Goal: Information Seeking & Learning: Learn about a topic

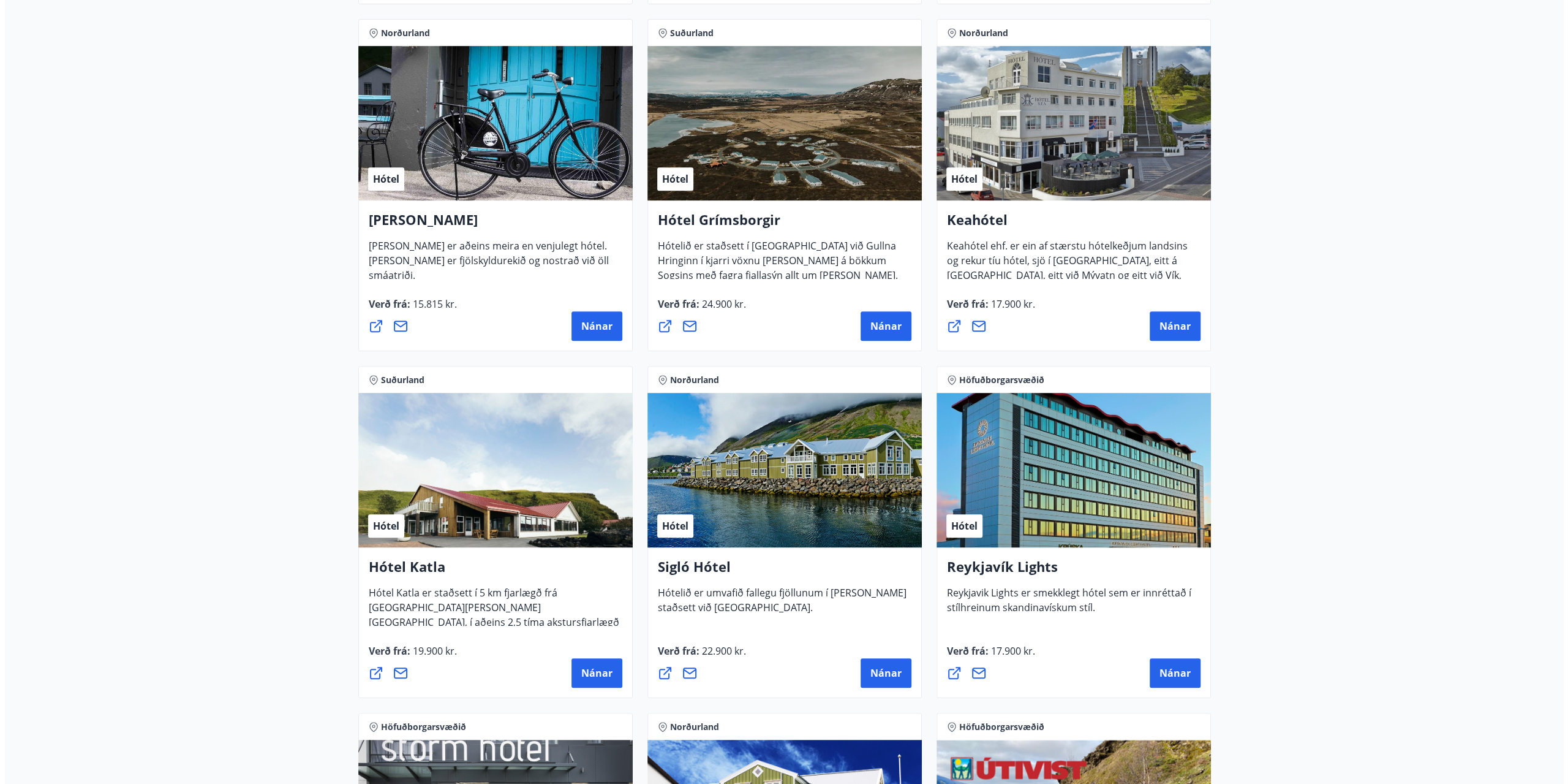
scroll to position [613, 0]
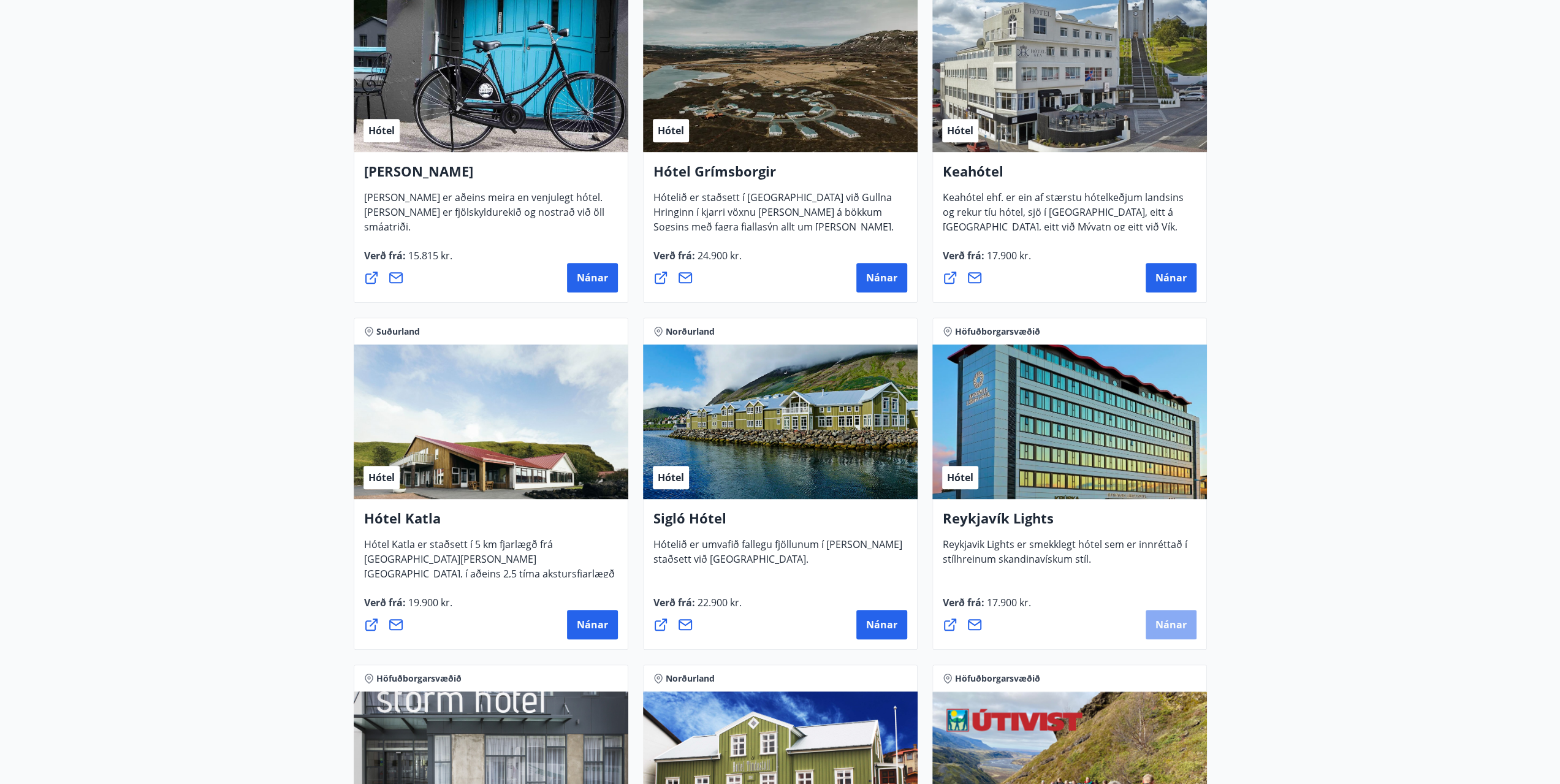
click at [1170, 618] on span "Nánar" at bounding box center [1171, 625] width 31 height 14
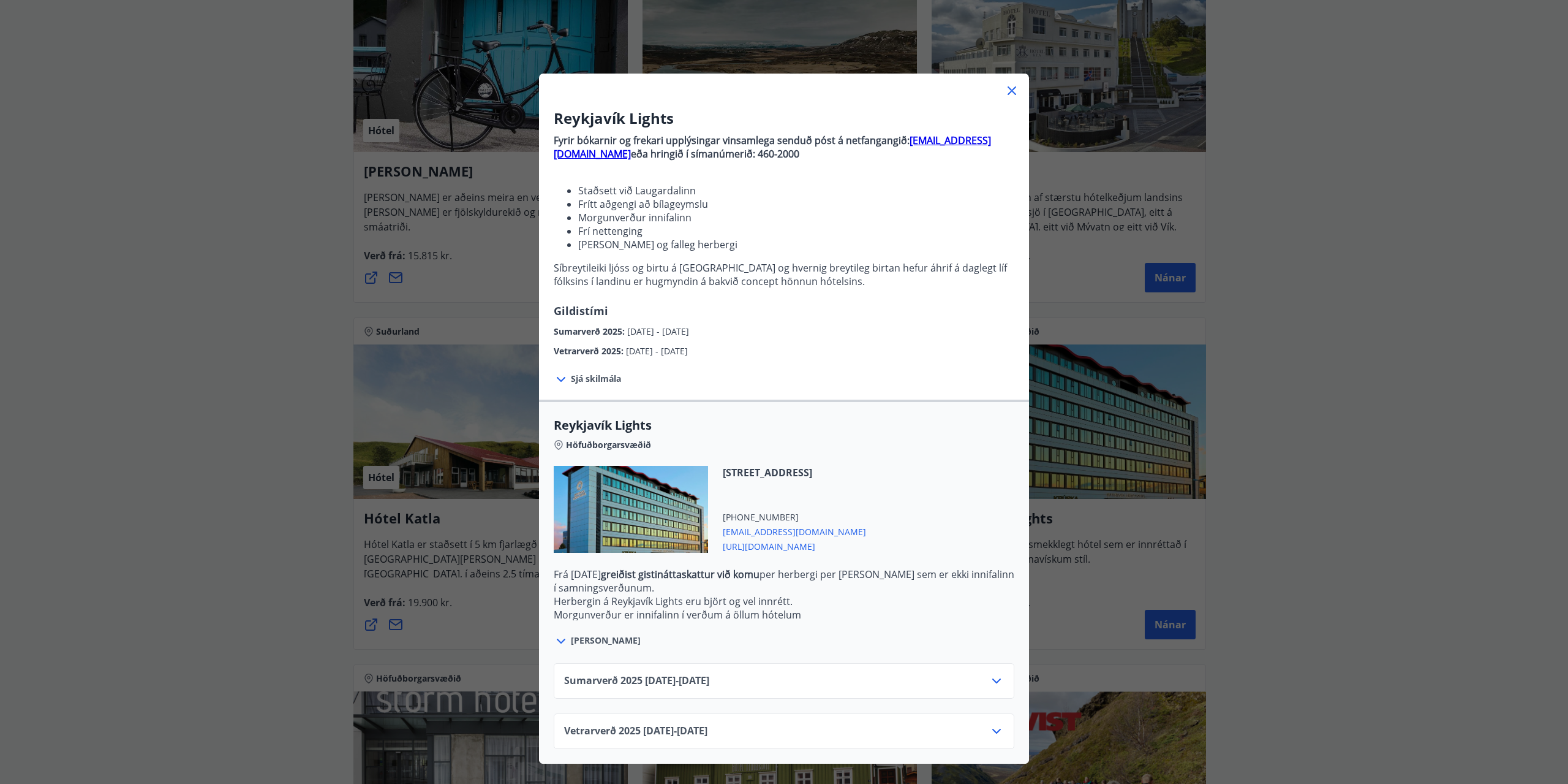
click at [998, 680] on icon at bounding box center [996, 680] width 14 height 14
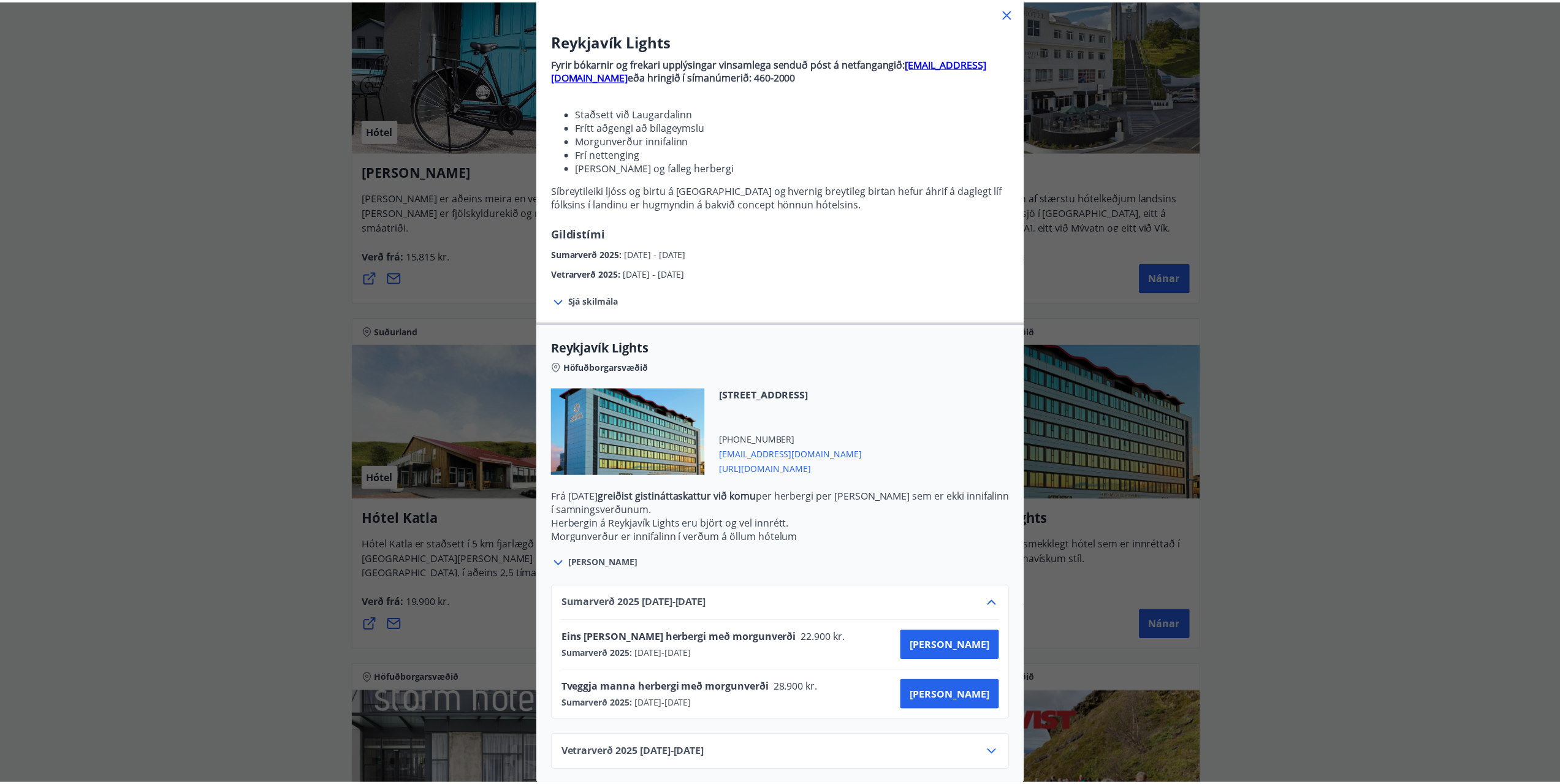
scroll to position [87, 0]
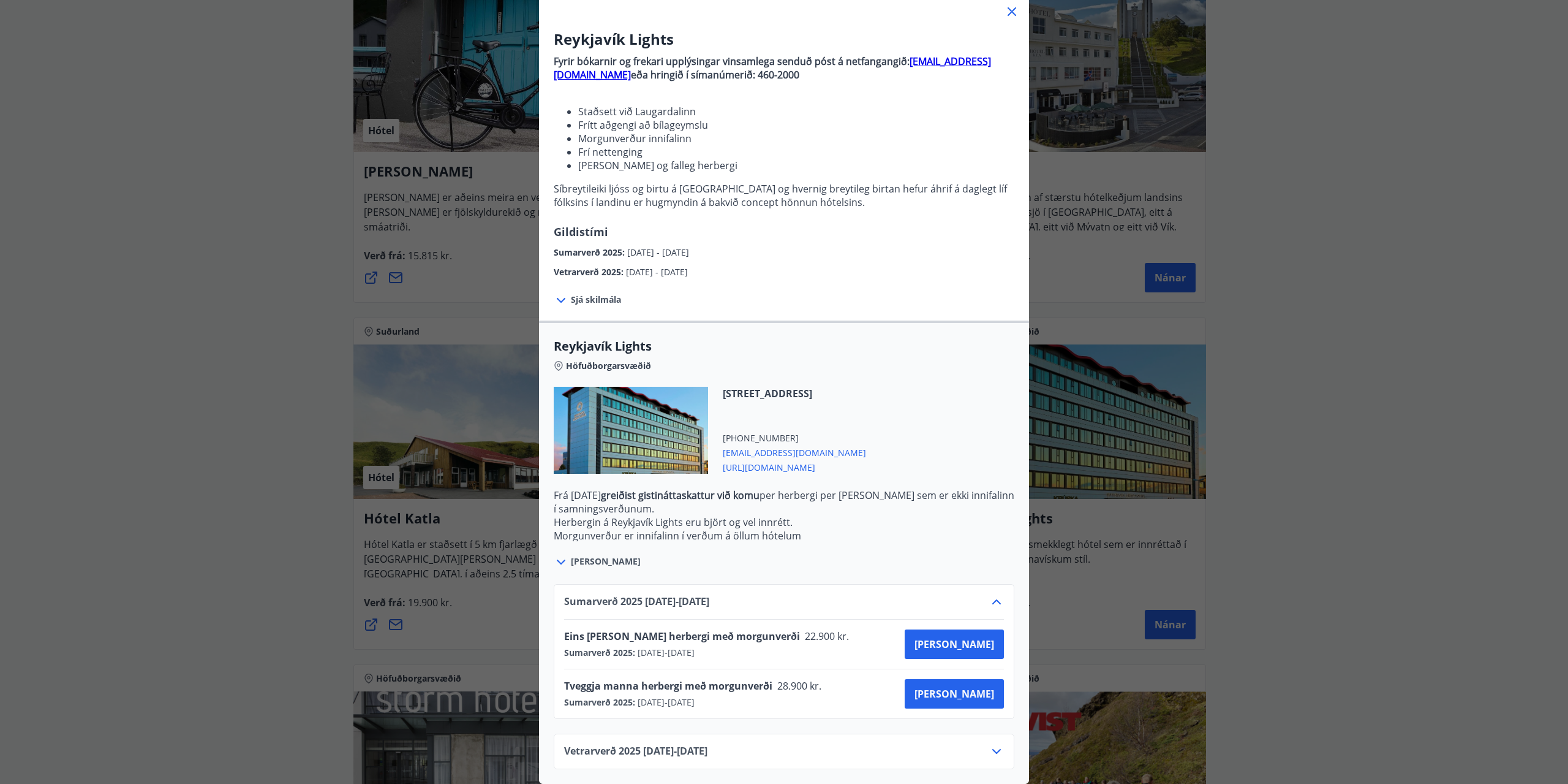
click at [995, 744] on icon at bounding box center [996, 751] width 14 height 14
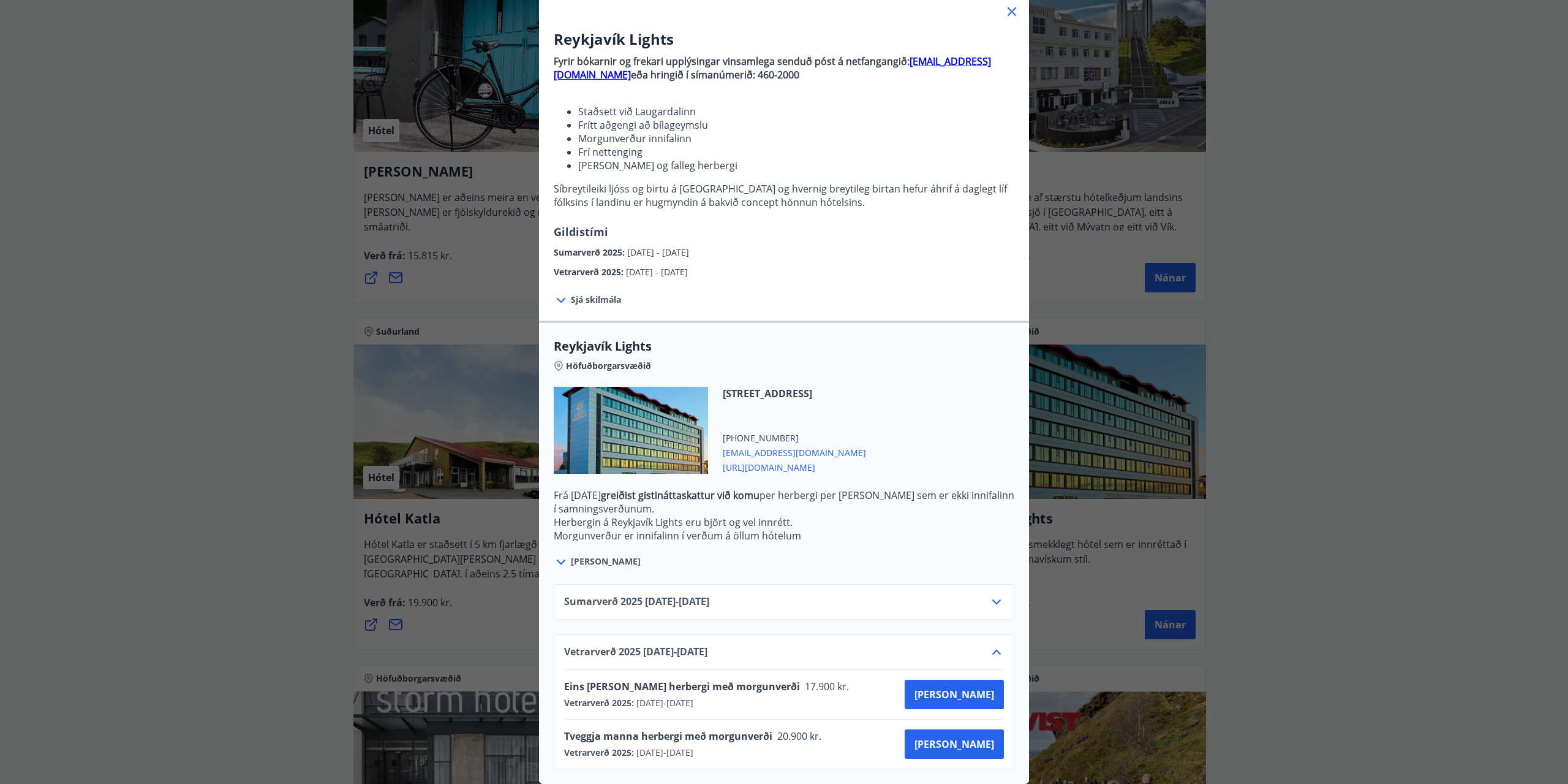
click at [997, 595] on icon at bounding box center [996, 601] width 14 height 14
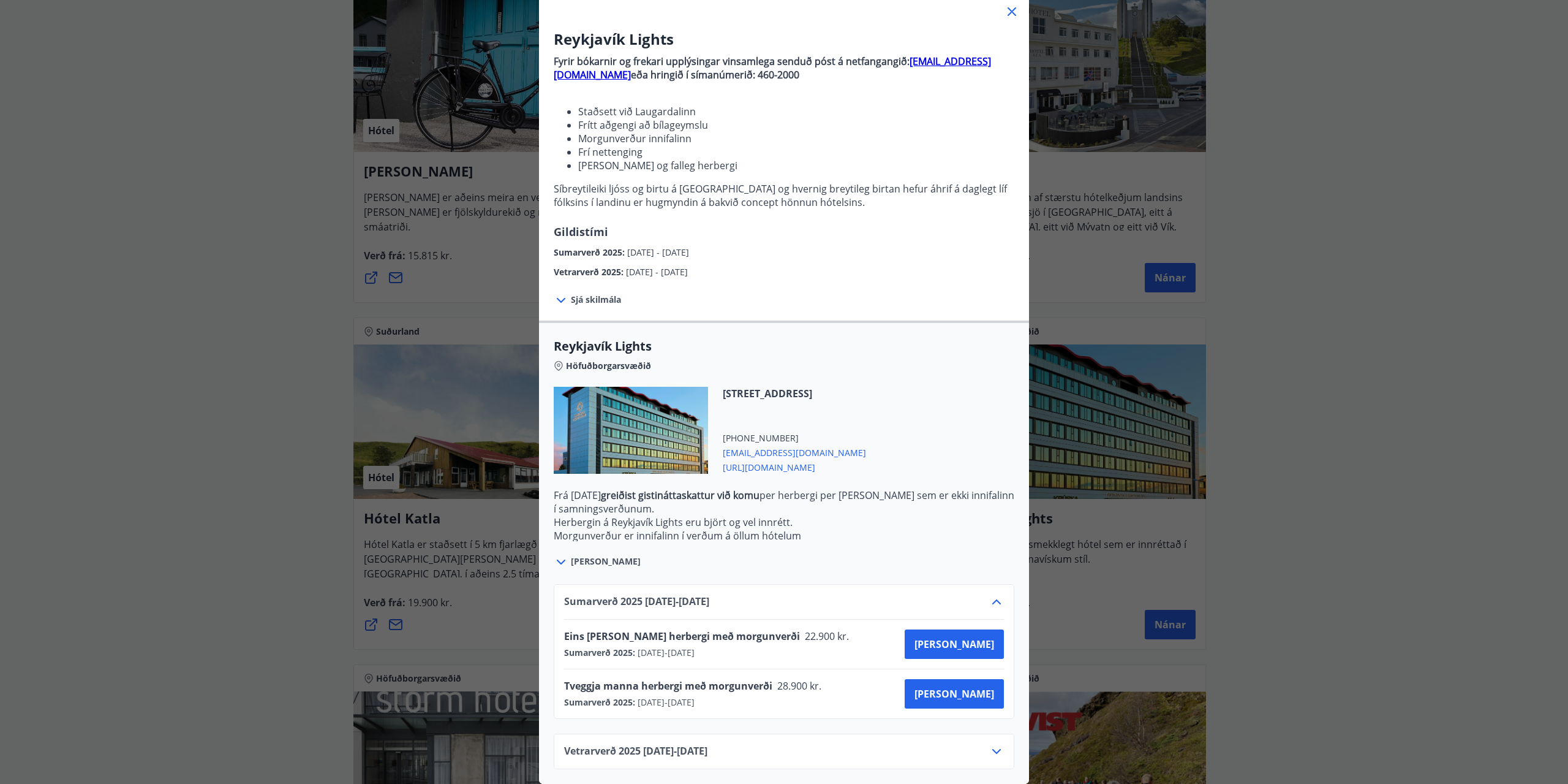
click at [1008, 8] on icon at bounding box center [1012, 12] width 8 height 8
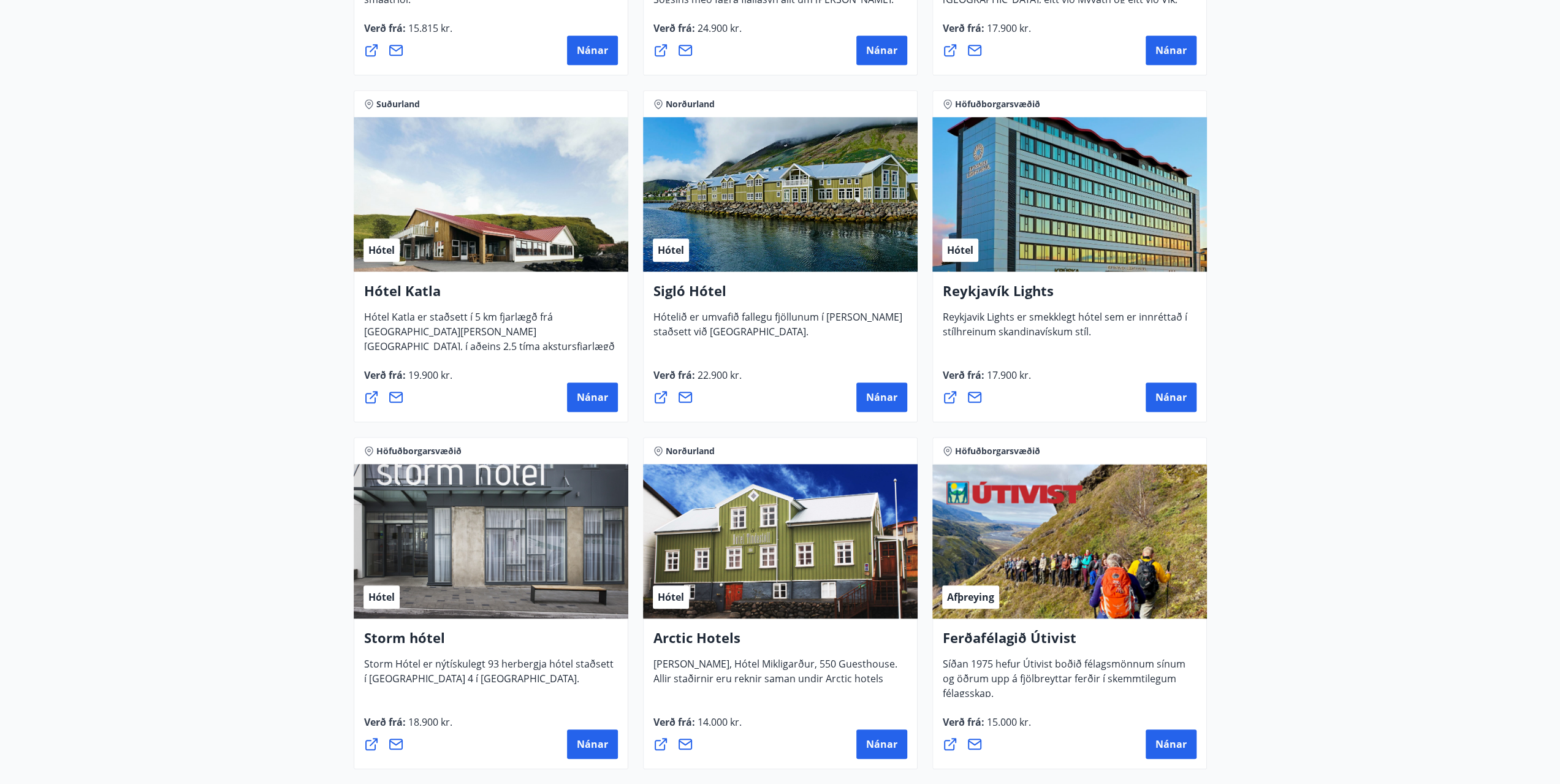
scroll to position [858, 0]
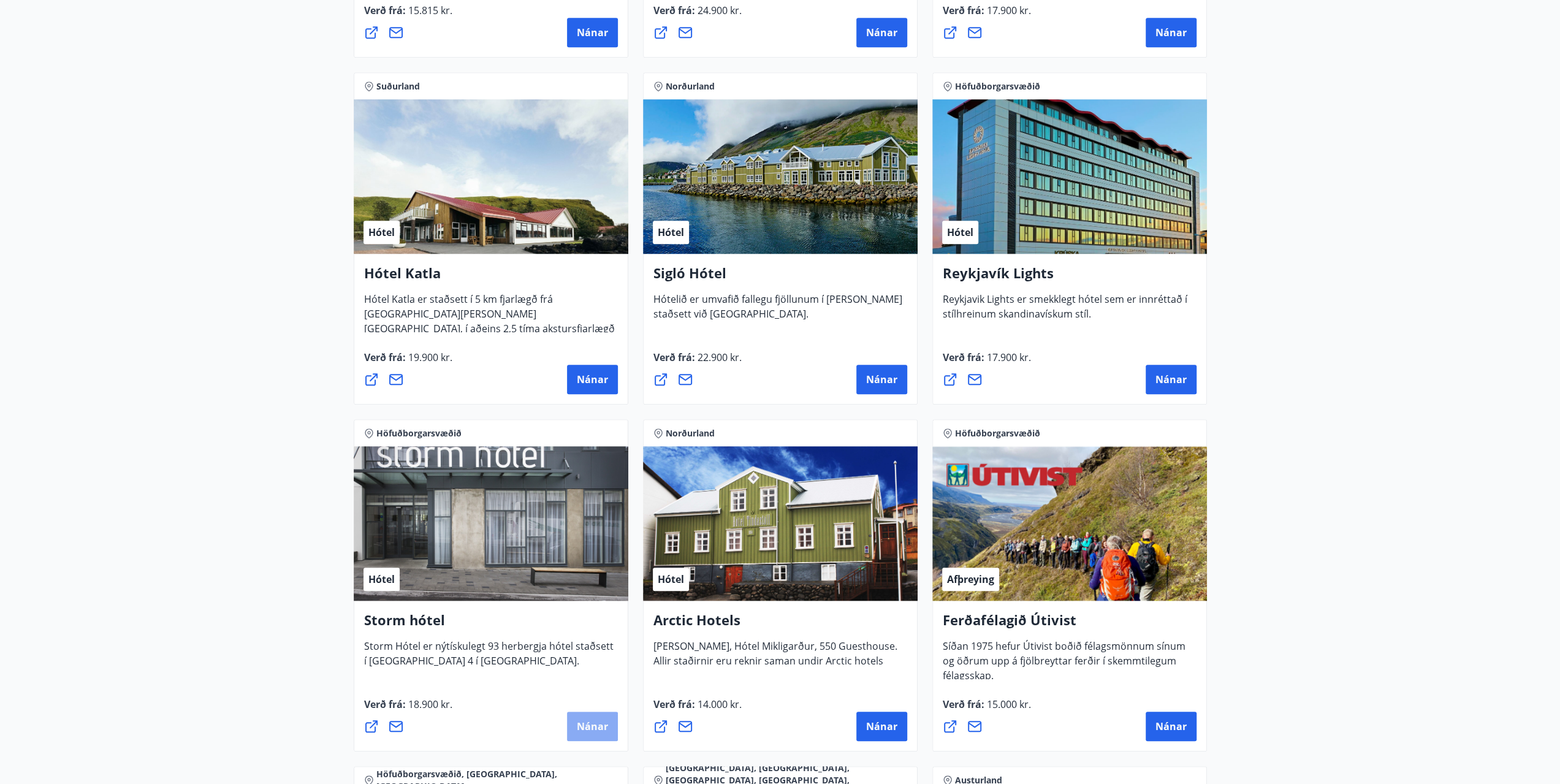
click at [604, 721] on span "Nánar" at bounding box center [592, 726] width 31 height 14
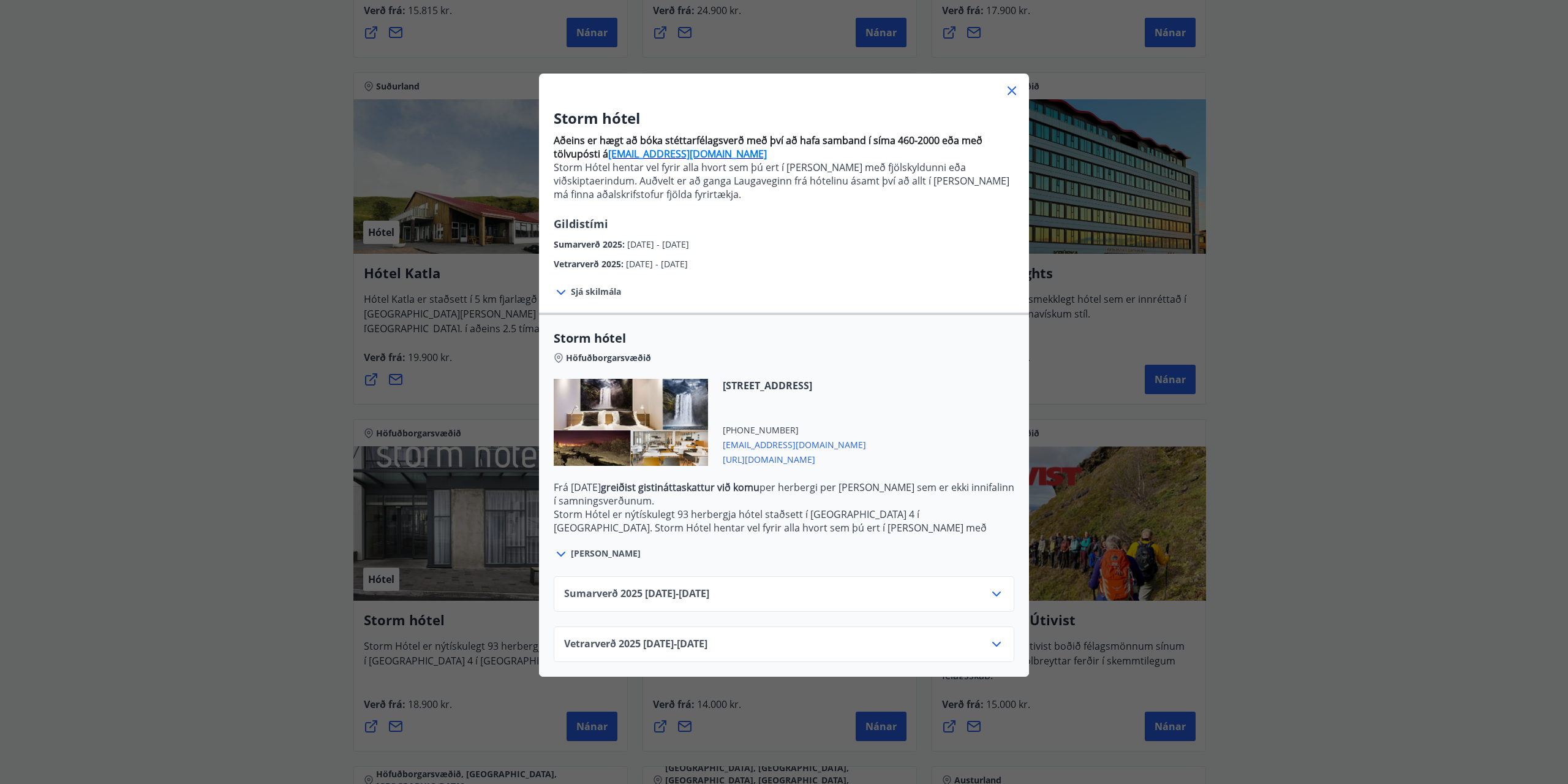
click at [991, 592] on icon at bounding box center [996, 593] width 14 height 14
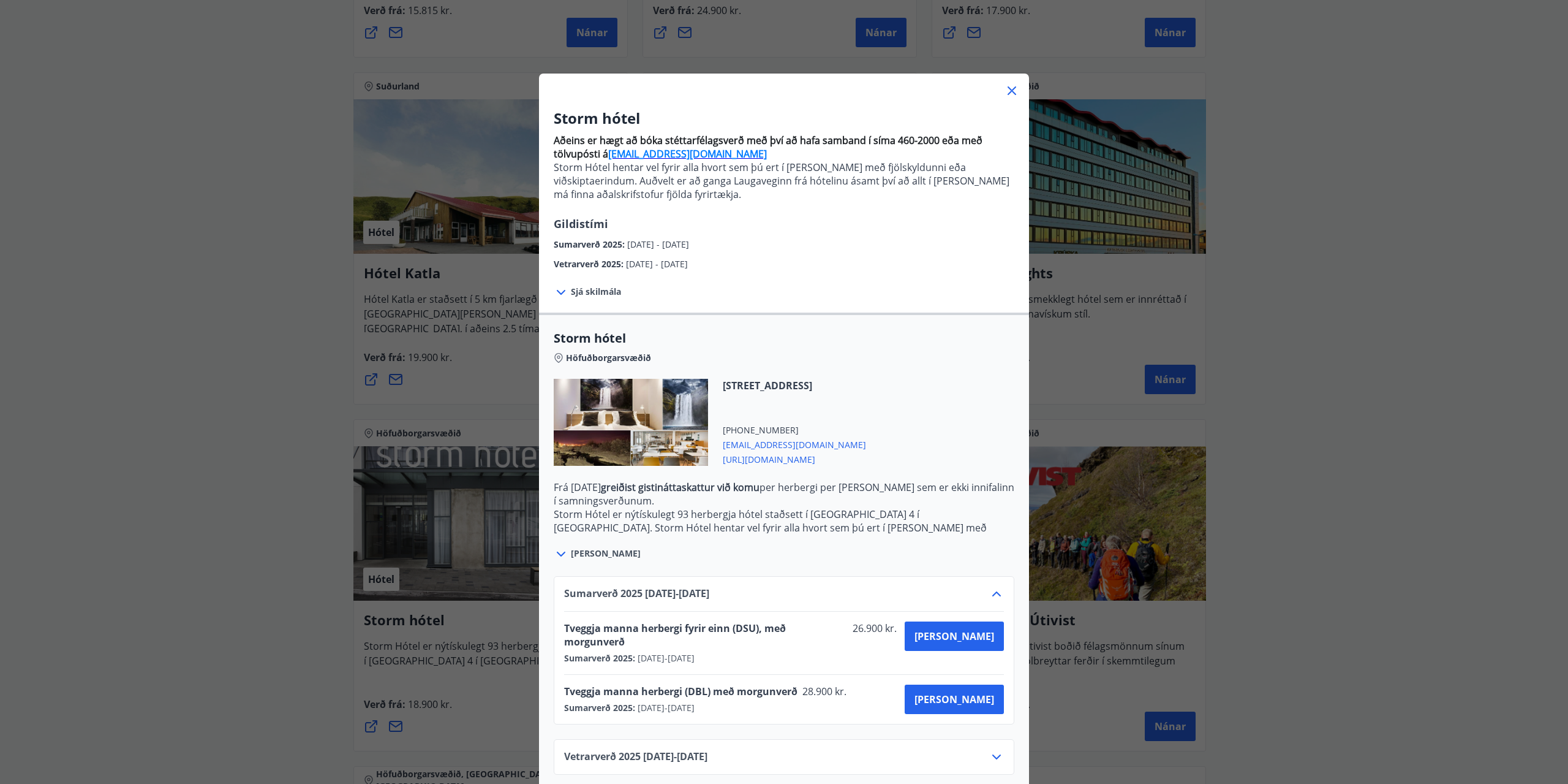
click at [1010, 89] on icon at bounding box center [1012, 91] width 8 height 8
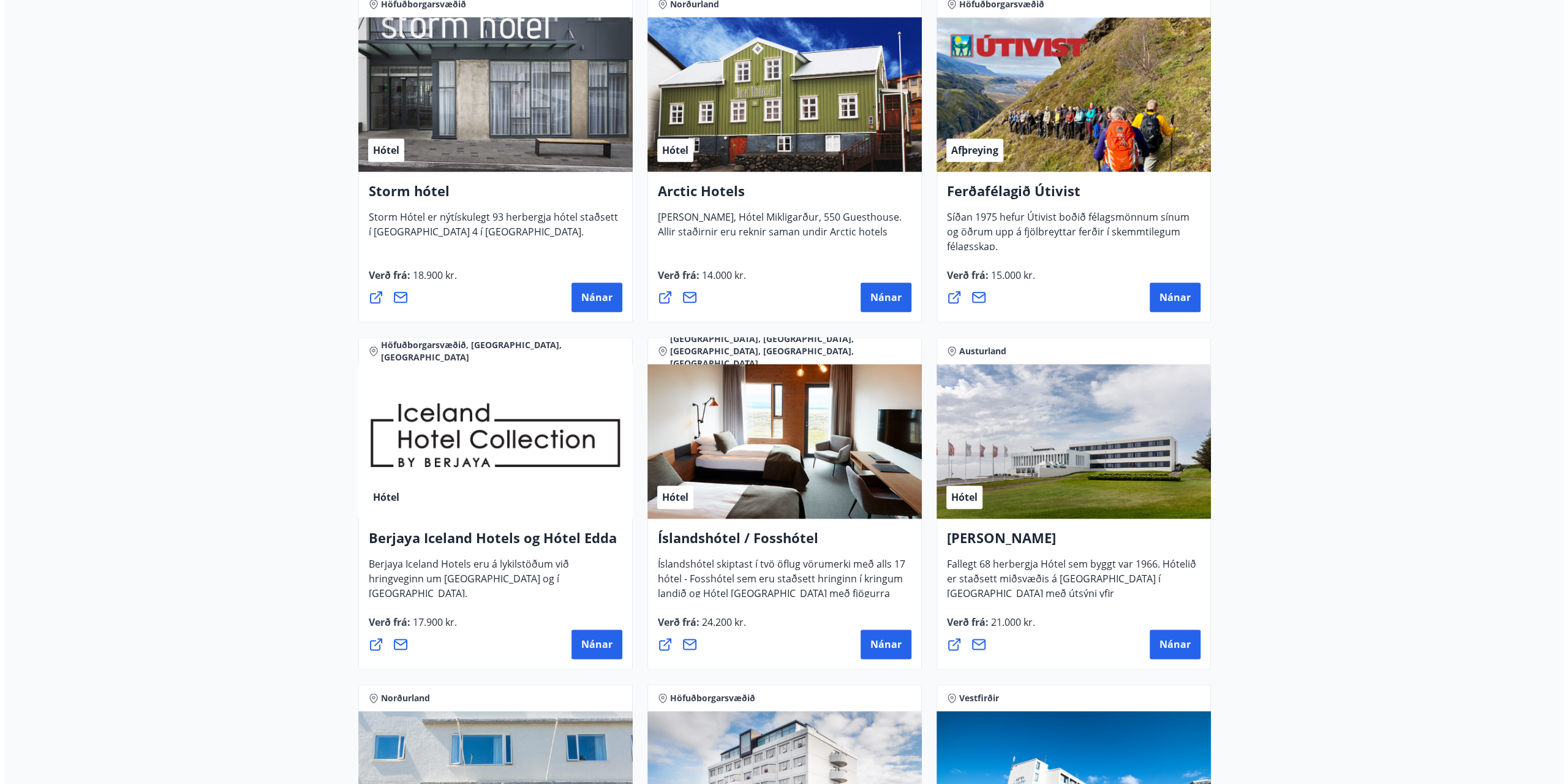
scroll to position [1348, 0]
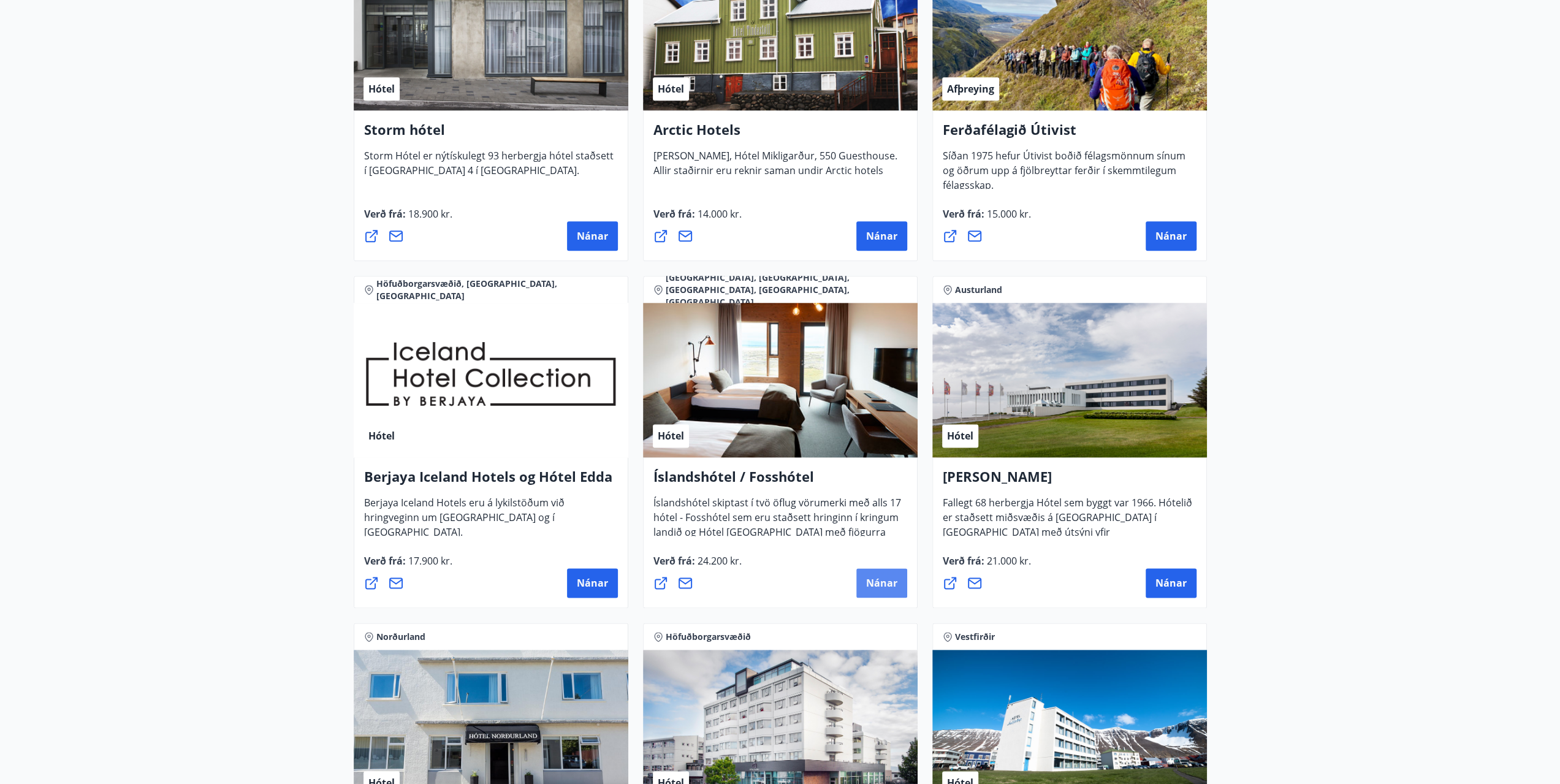
click at [884, 587] on span "Nánar" at bounding box center [881, 583] width 31 height 14
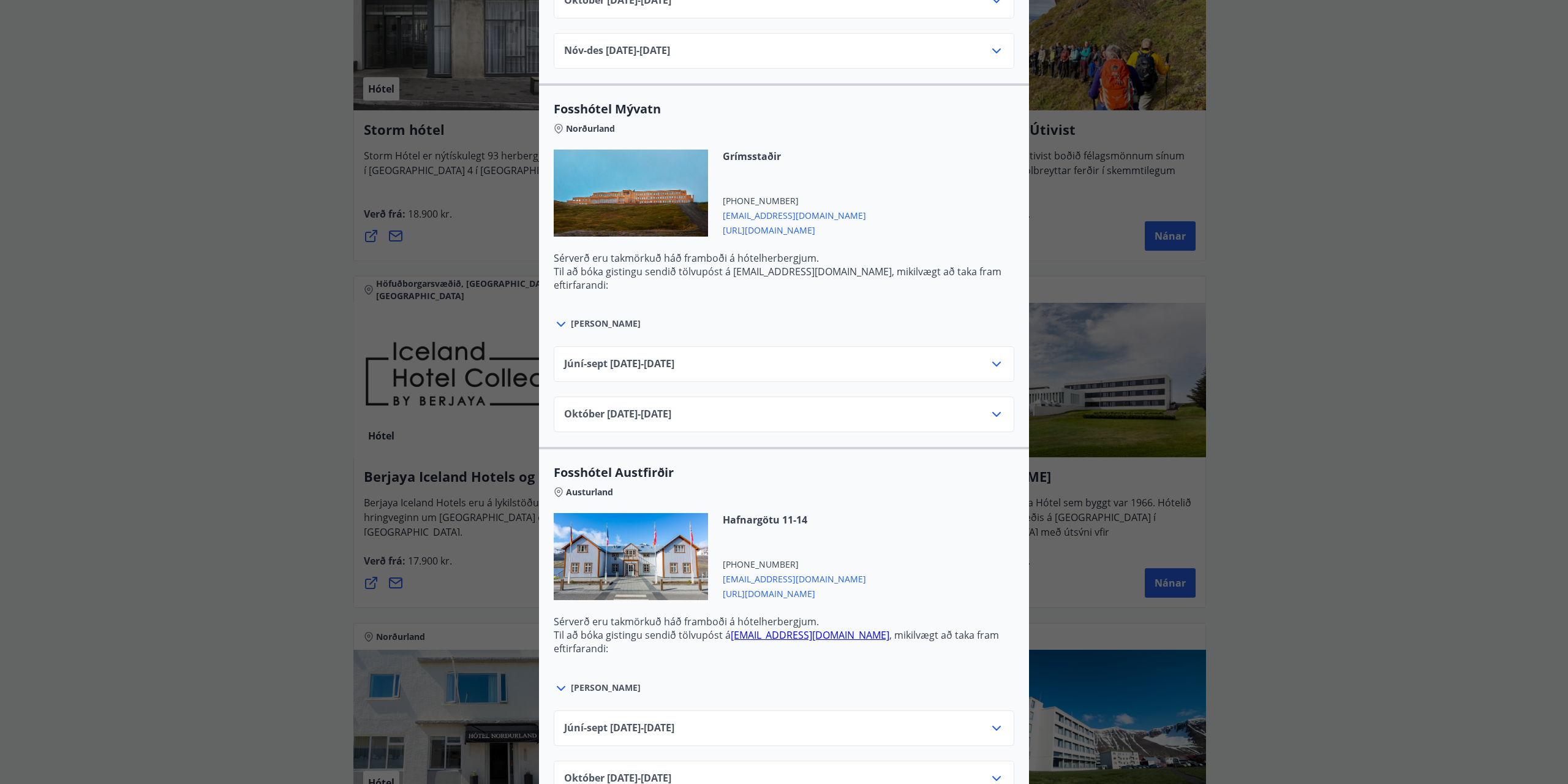
scroll to position [2329, 0]
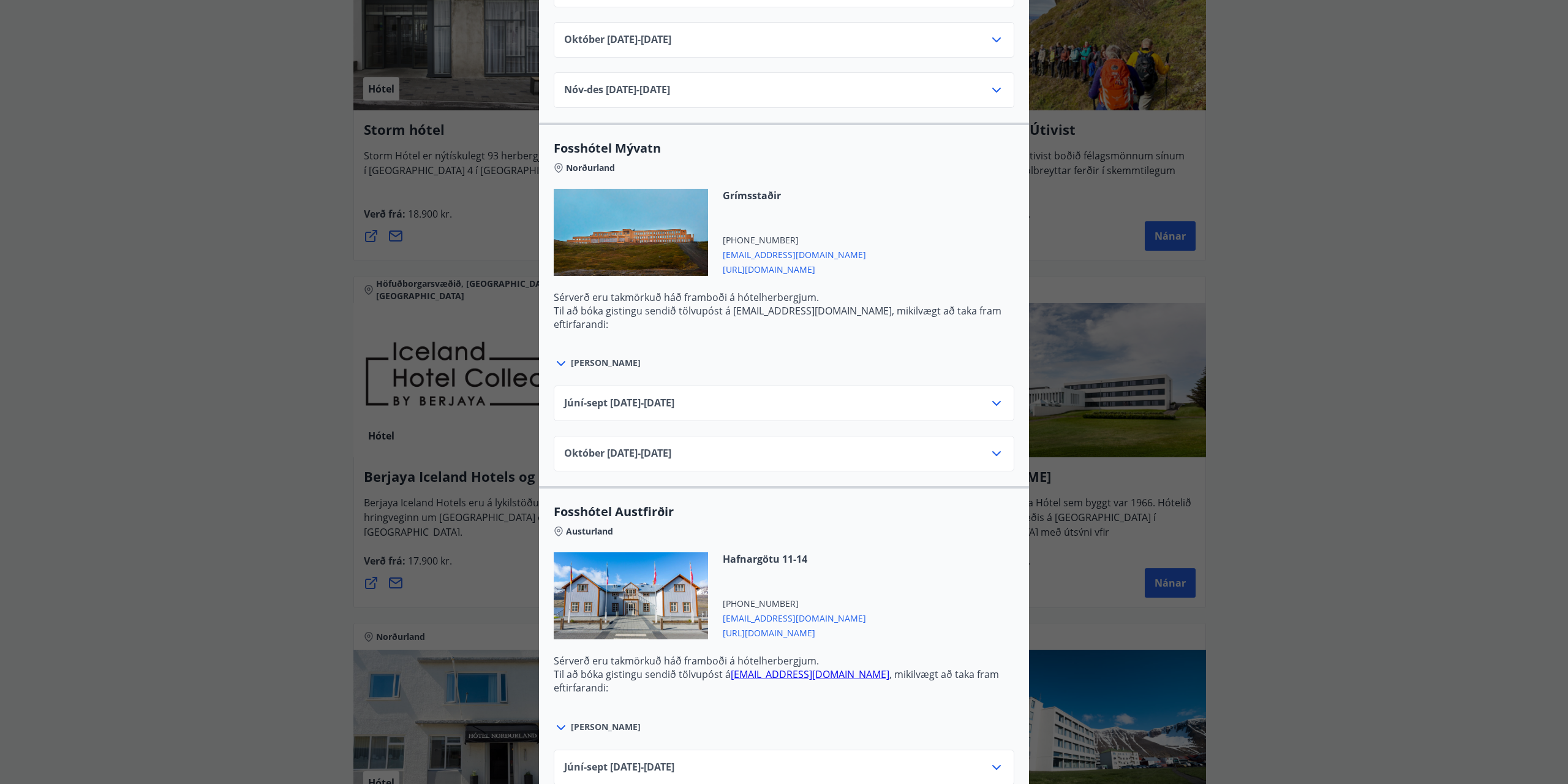
click at [992, 401] on icon at bounding box center [997, 403] width 8 height 5
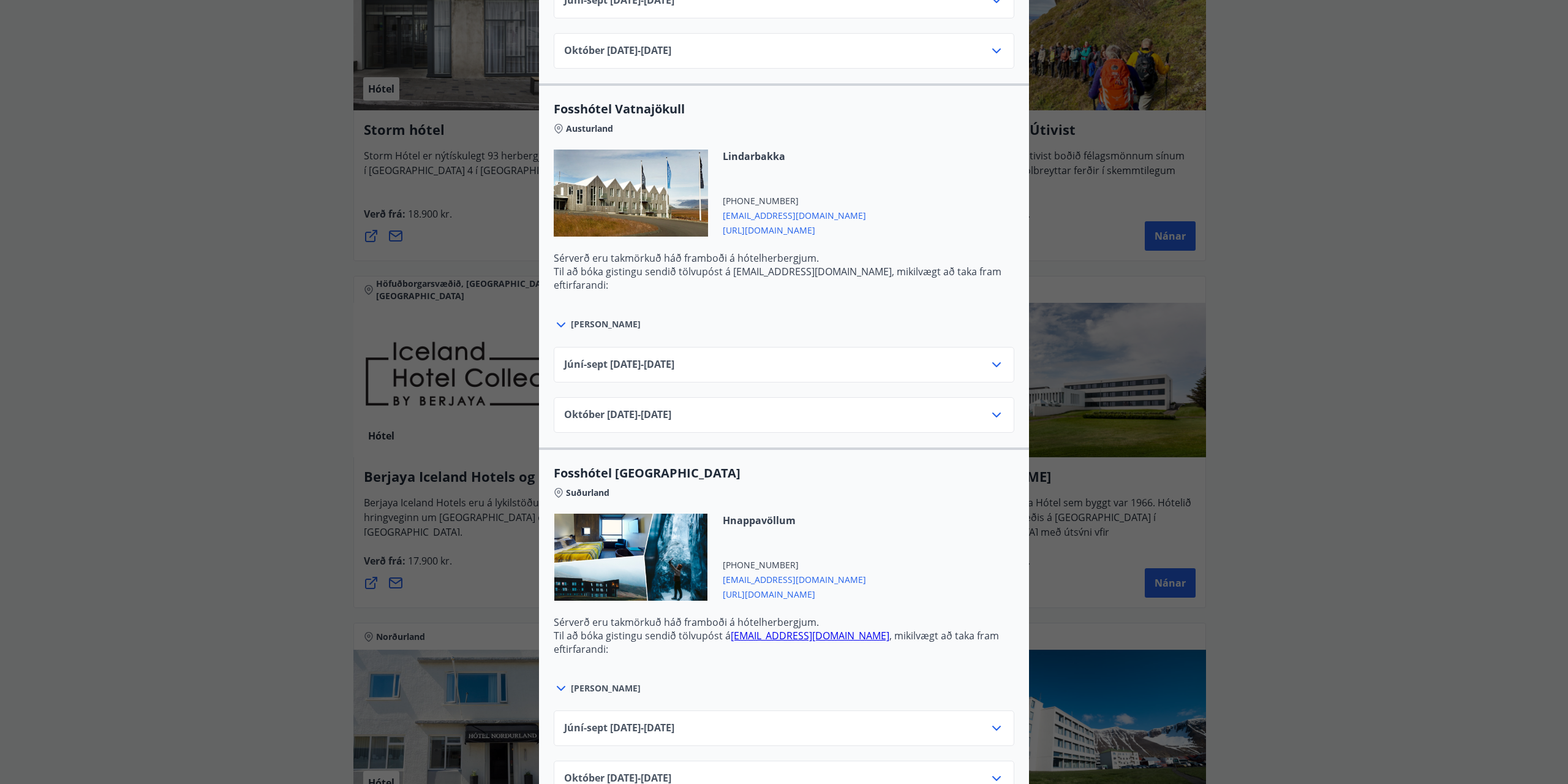
scroll to position [3144, 0]
click at [1356, 150] on div "Íslandshótel / Fosshótel Ekki er hægt að nýta Ferðaávísun fyrir bókanir sem eru…" at bounding box center [784, 392] width 1568 height 784
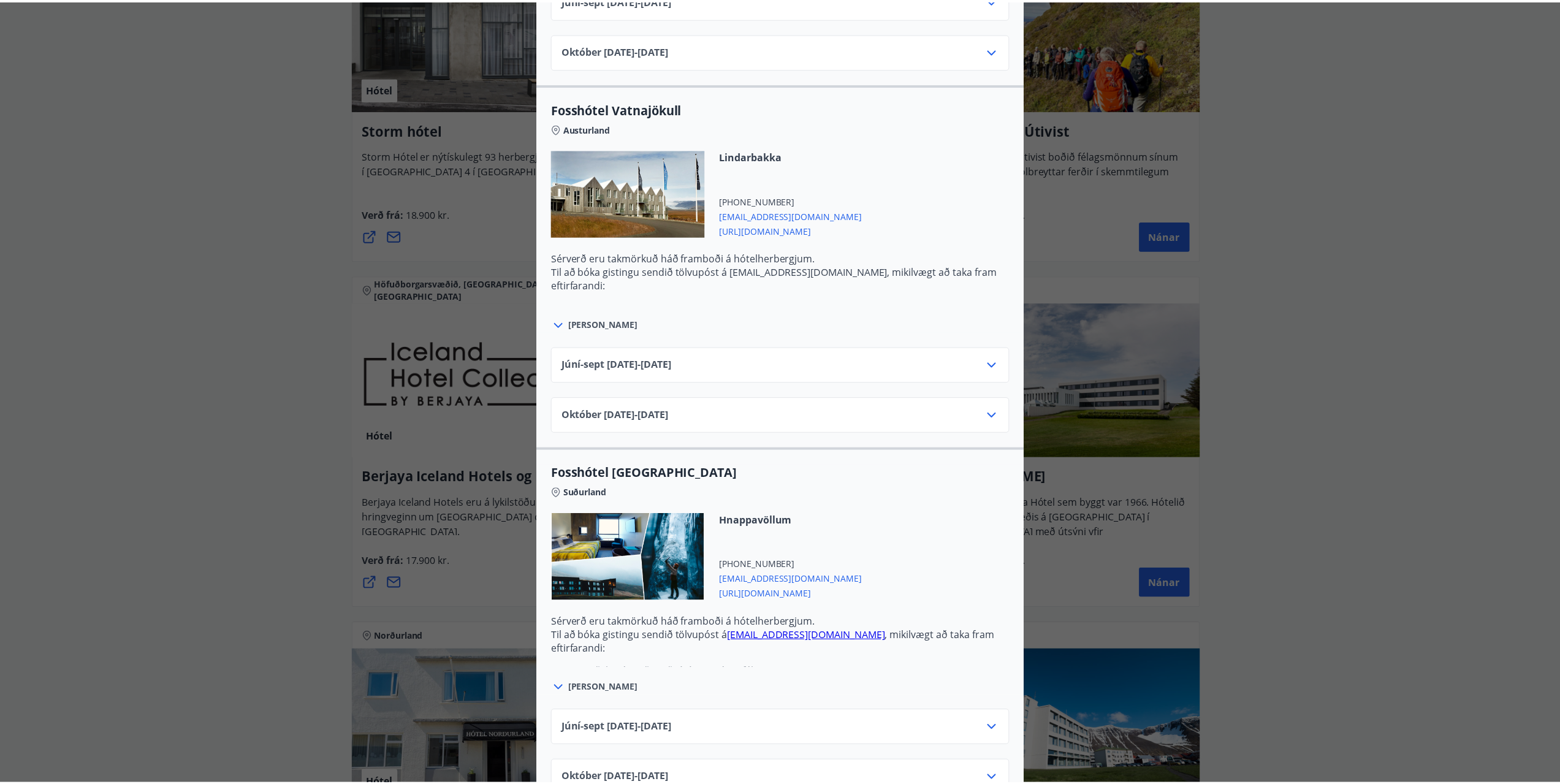
scroll to position [0, 0]
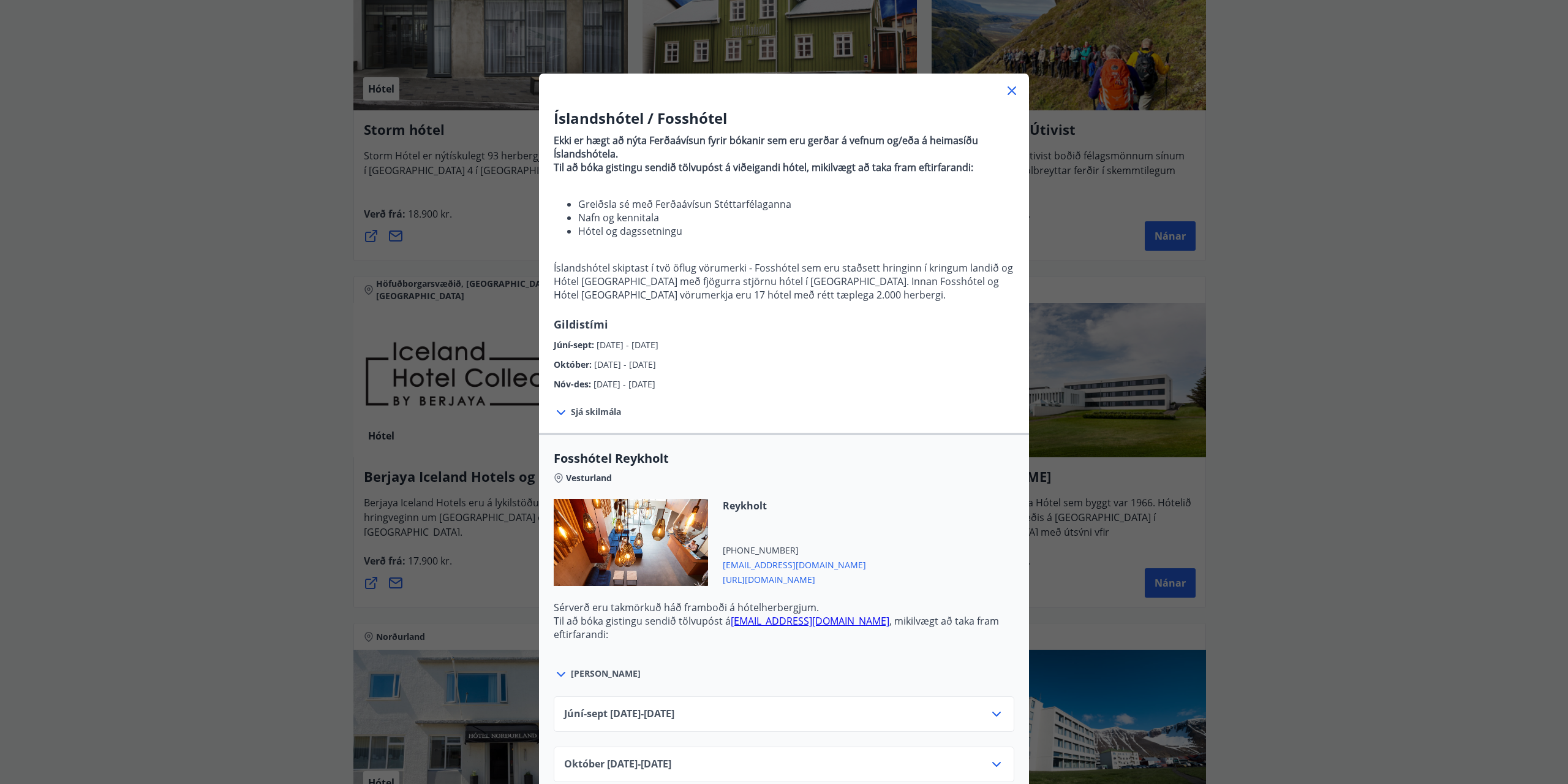
drag, startPoint x: 1004, startPoint y: 87, endPoint x: 1005, endPoint y: 93, distance: 6.1
click at [1008, 87] on icon at bounding box center [1012, 91] width 8 height 8
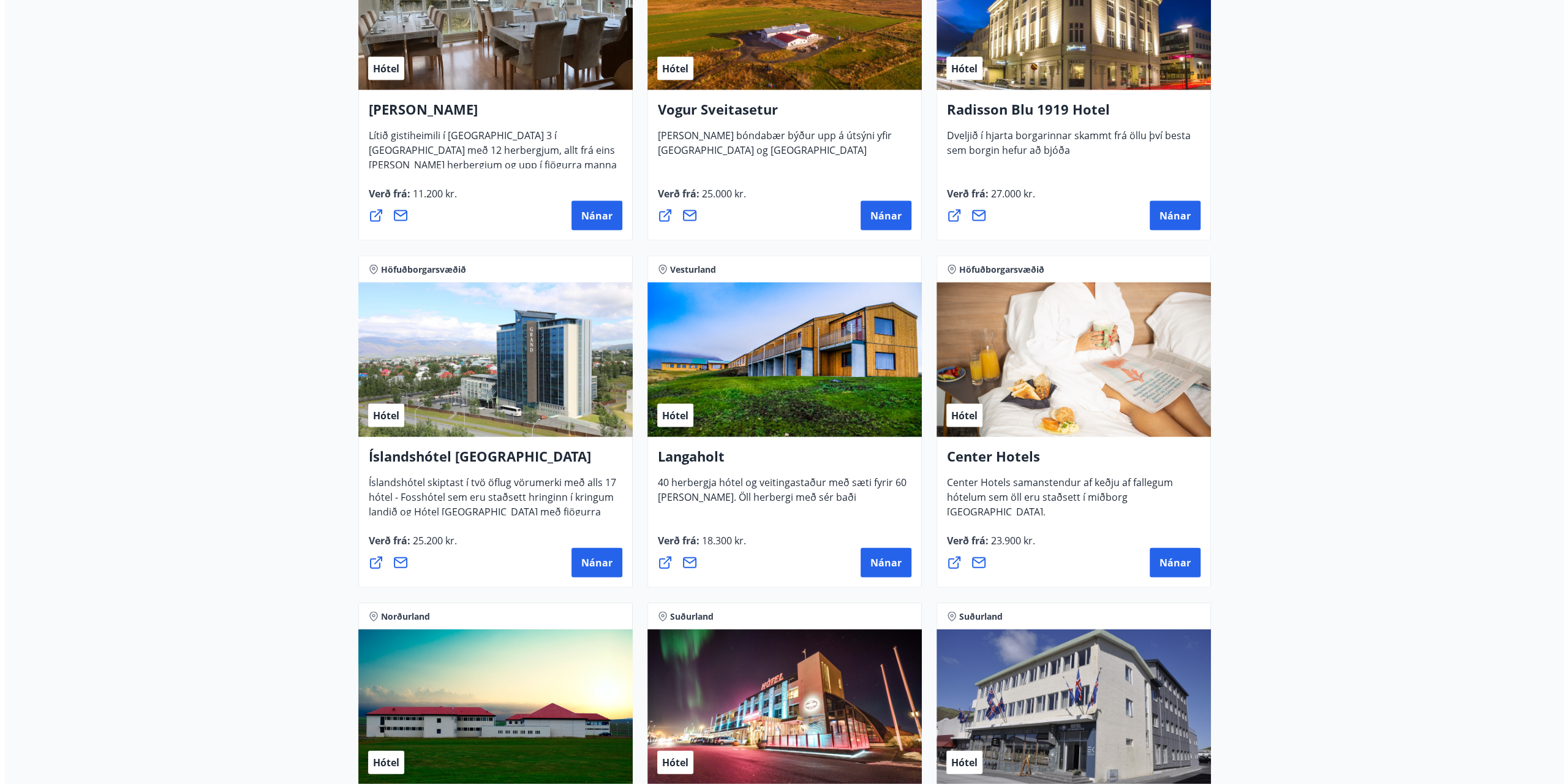
scroll to position [2451, 0]
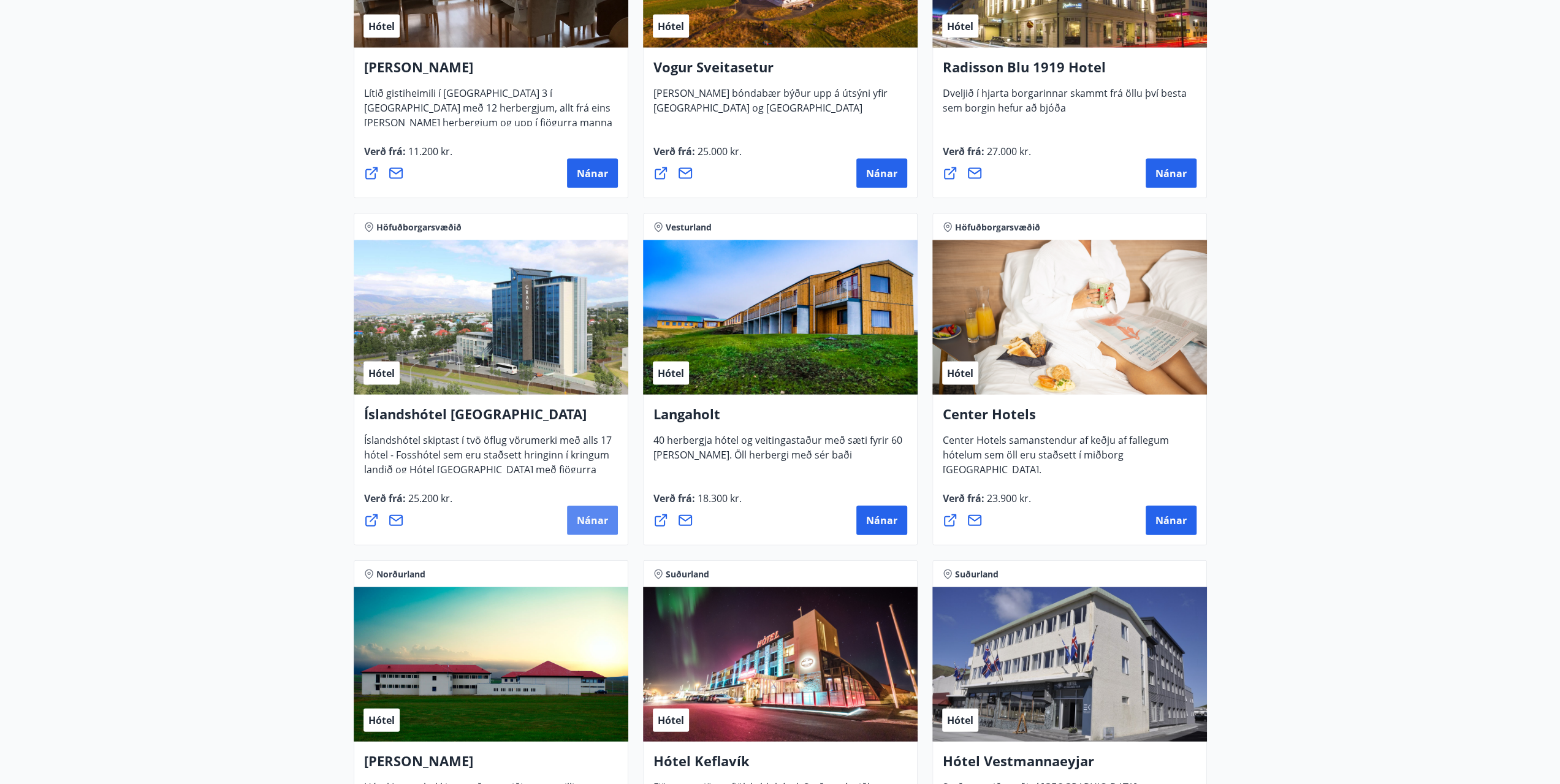
click at [580, 524] on span "Nánar" at bounding box center [592, 520] width 31 height 14
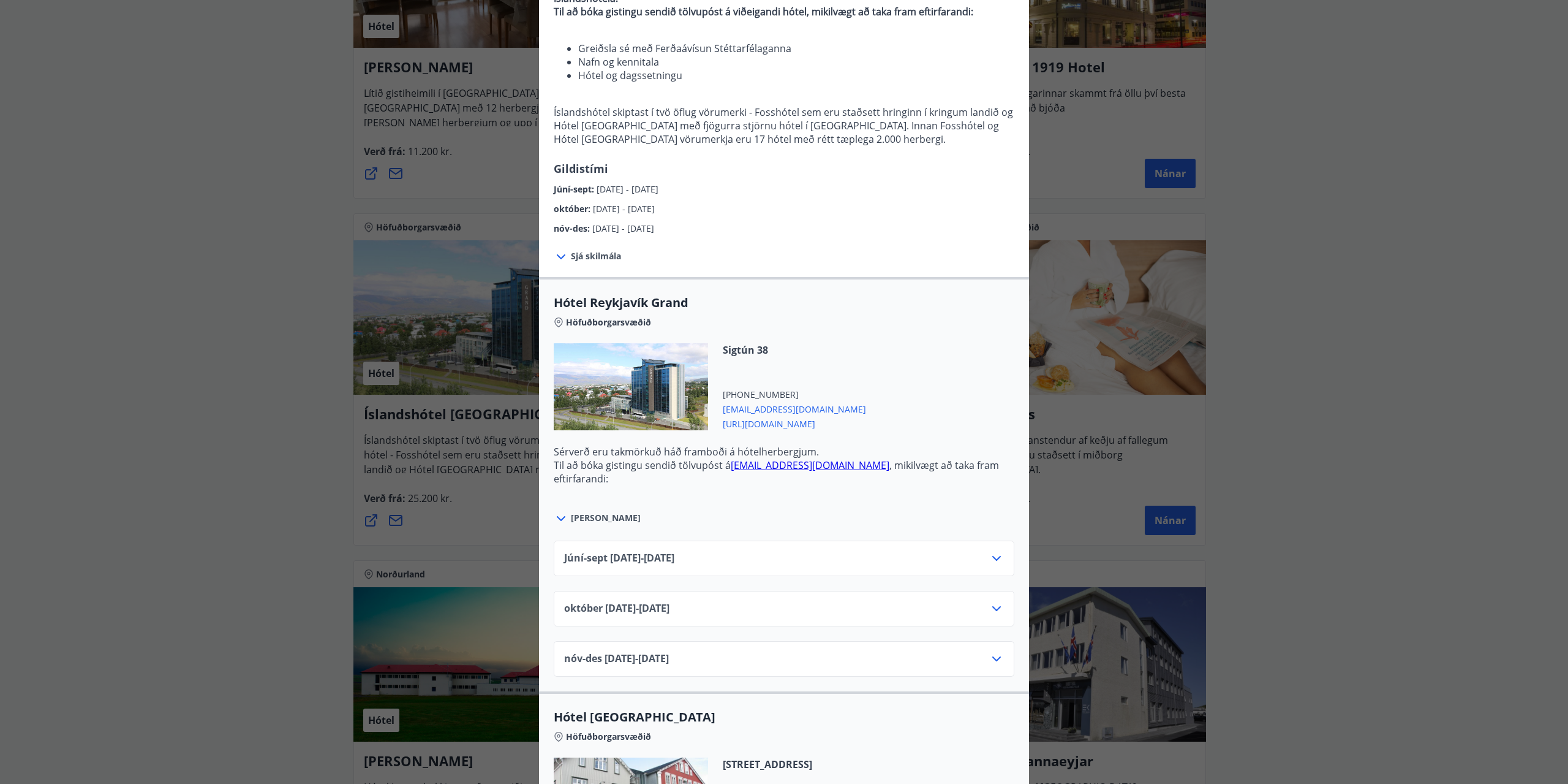
scroll to position [184, 0]
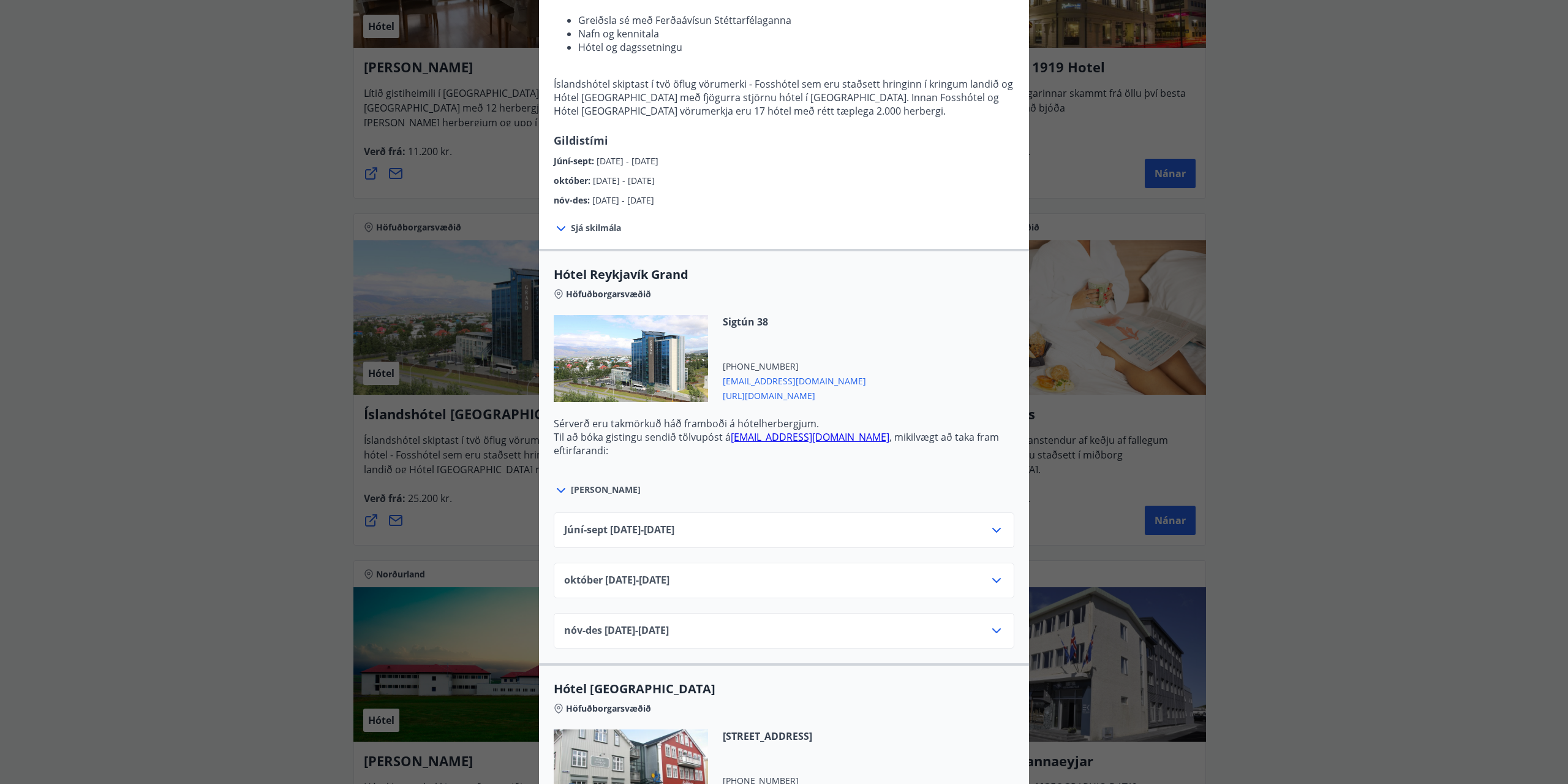
click at [980, 534] on div "Júní-[DATE]06.25 - [DATE]" at bounding box center [784, 535] width 440 height 25
click at [992, 526] on icon at bounding box center [996, 530] width 14 height 14
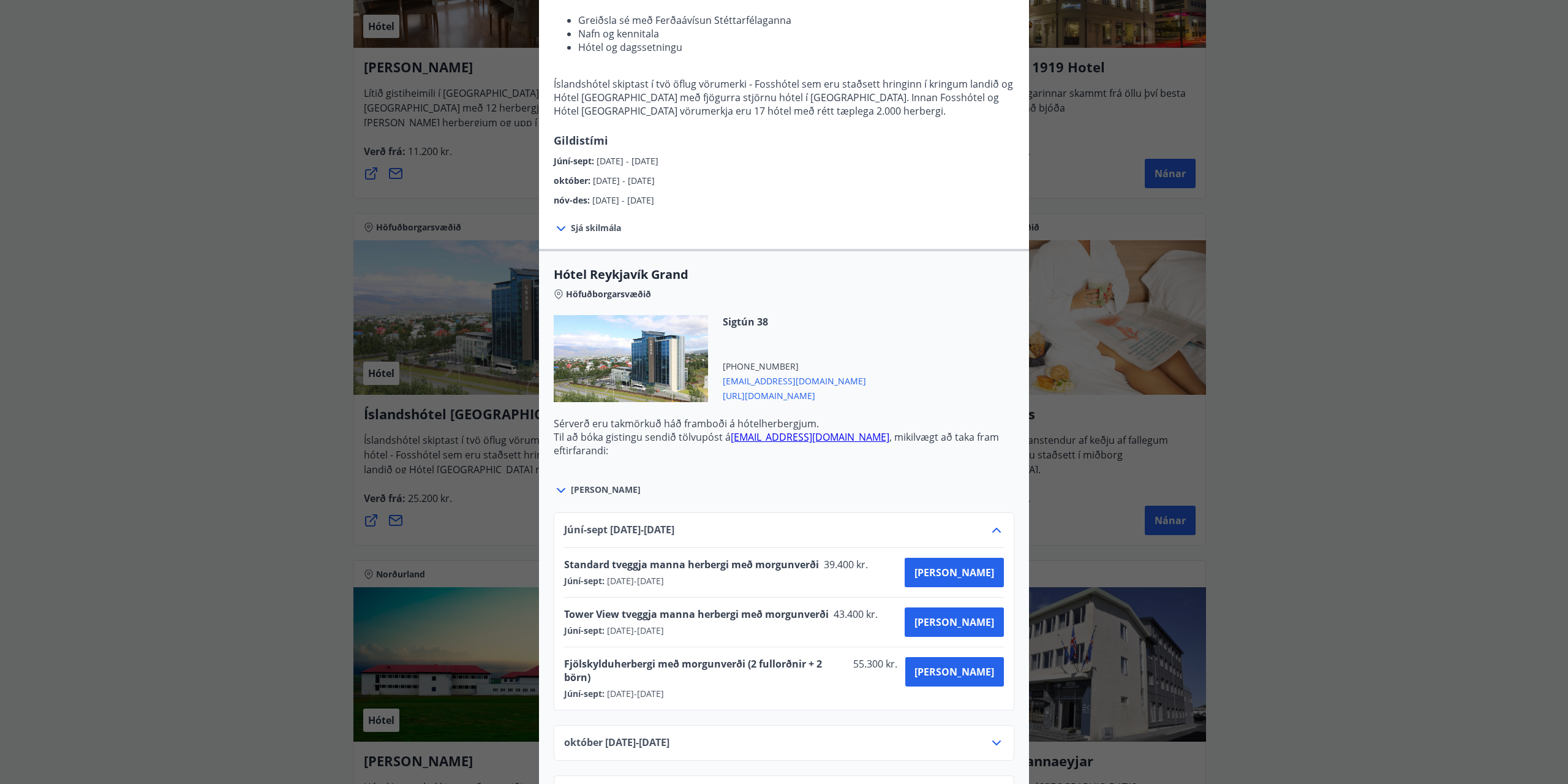
click at [992, 526] on icon at bounding box center [996, 530] width 14 height 14
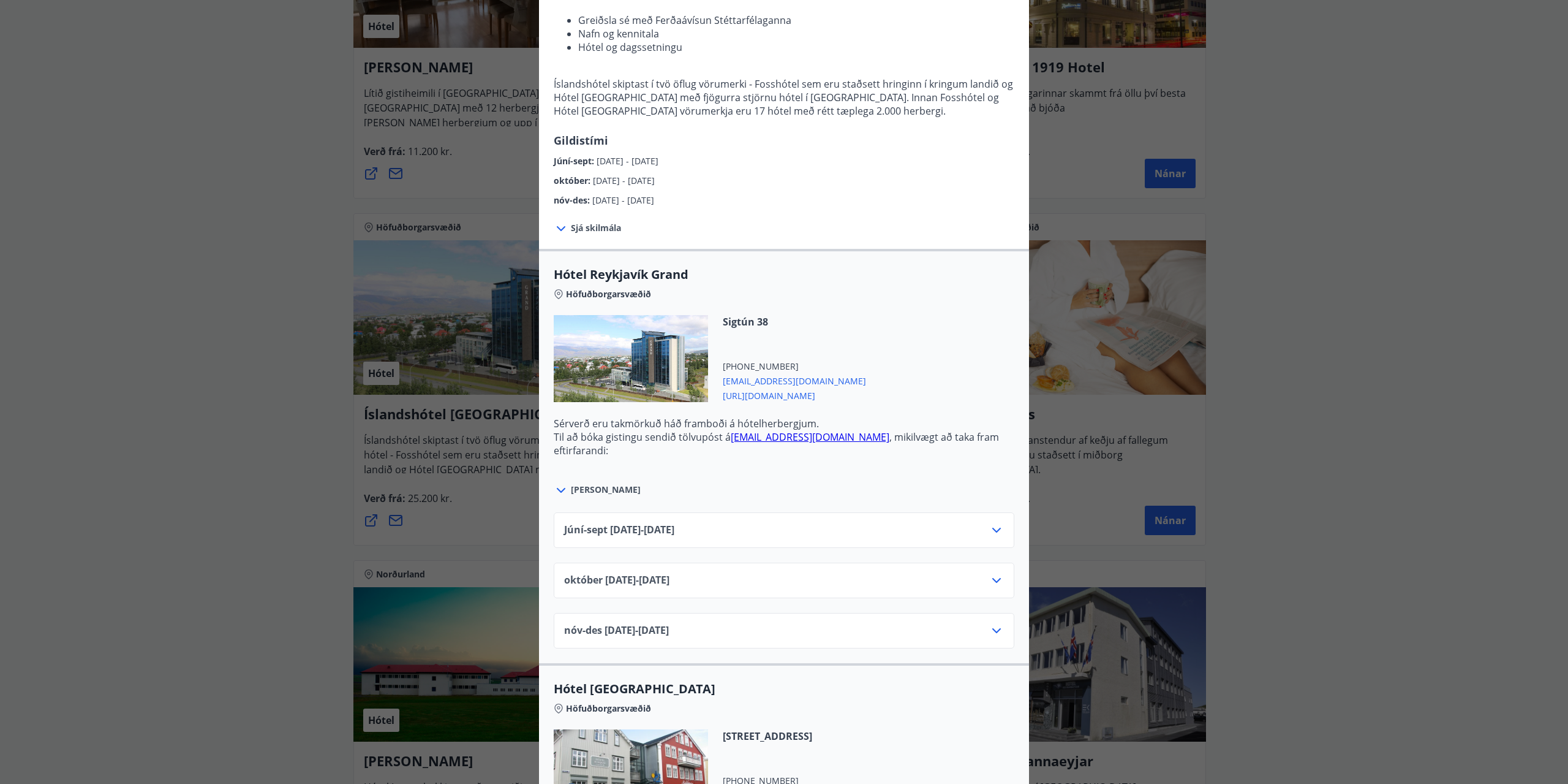
click at [990, 526] on icon at bounding box center [996, 530] width 14 height 14
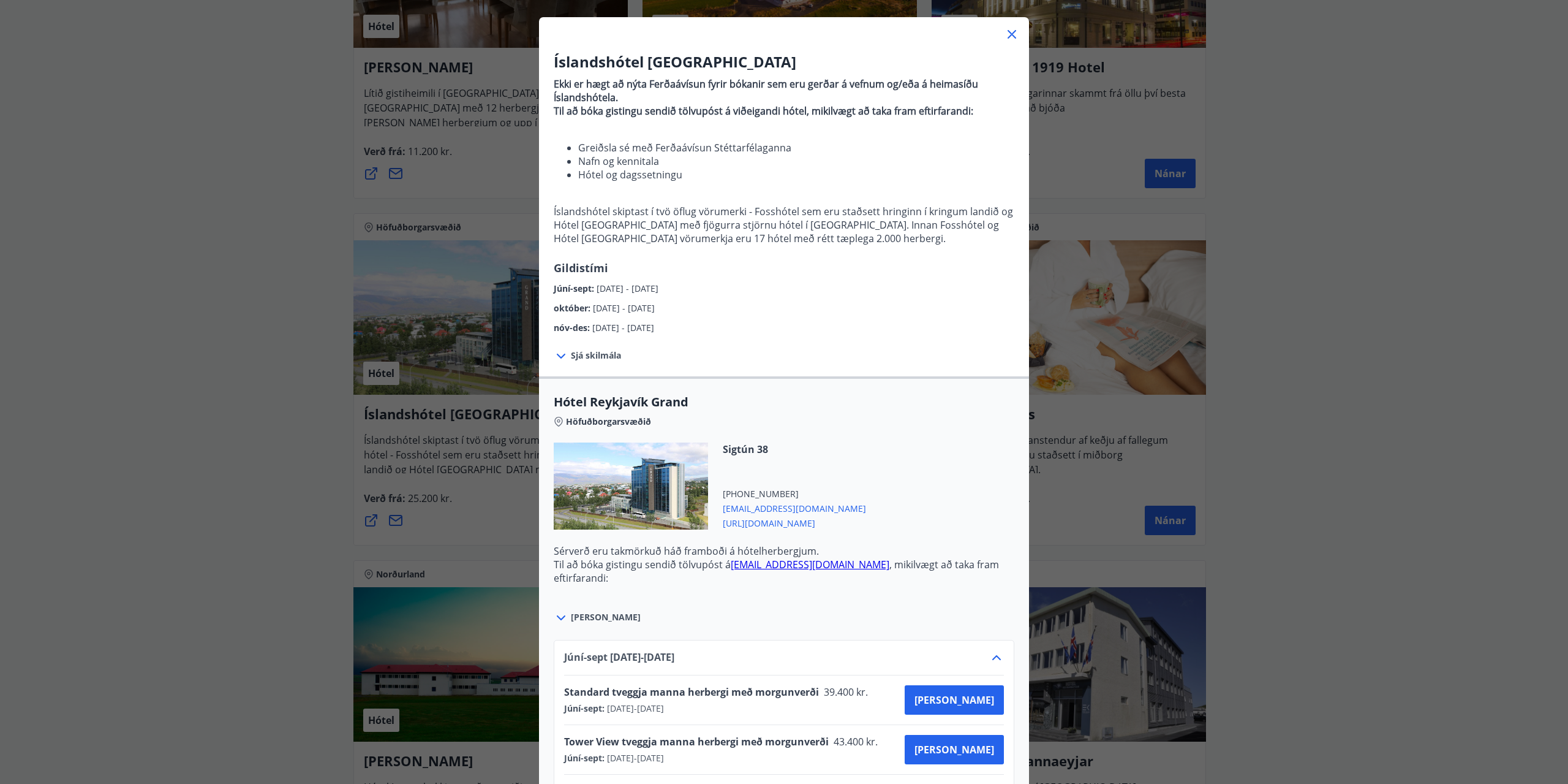
scroll to position [0, 0]
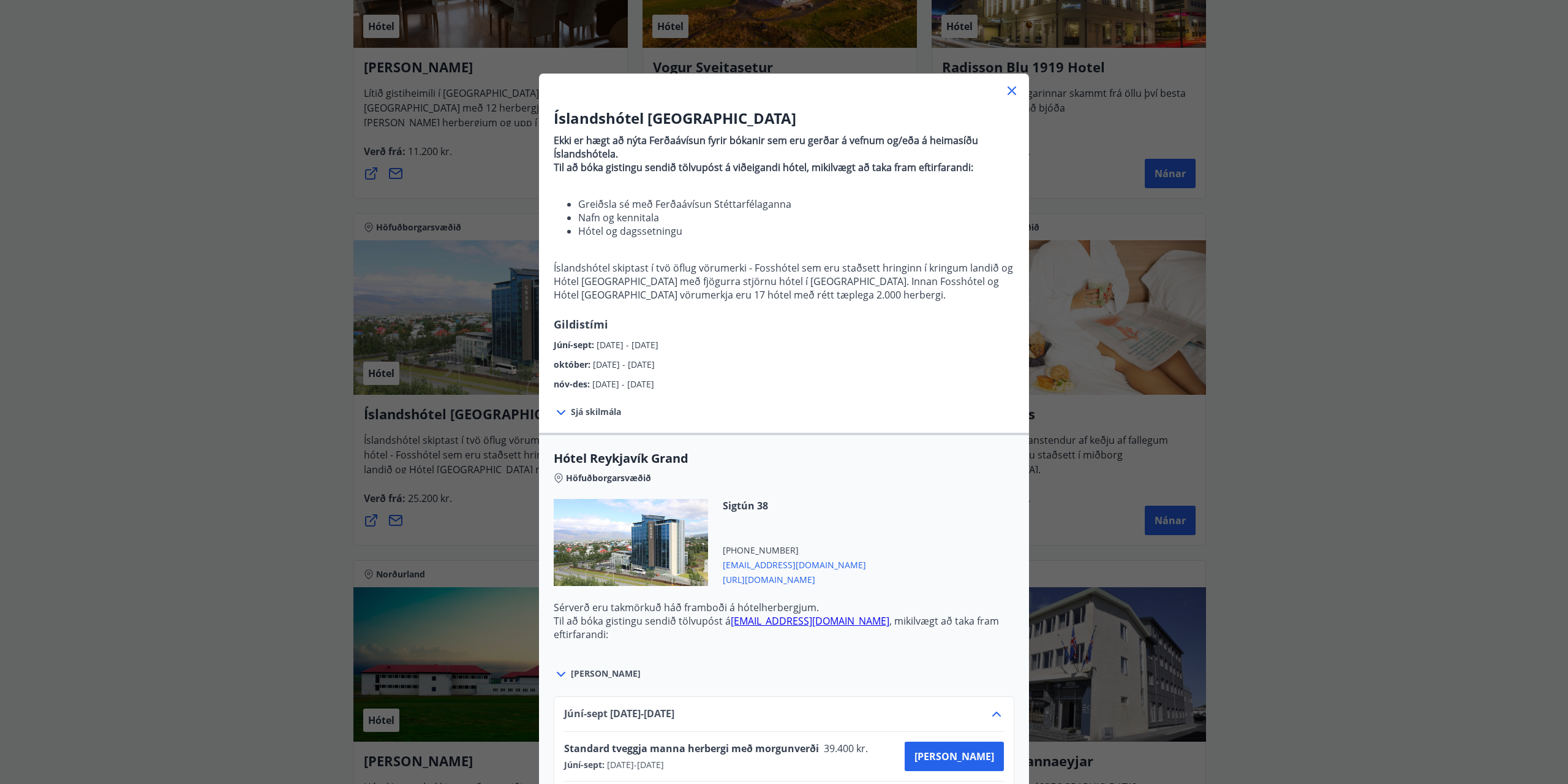
click at [1008, 91] on icon at bounding box center [1012, 91] width 8 height 8
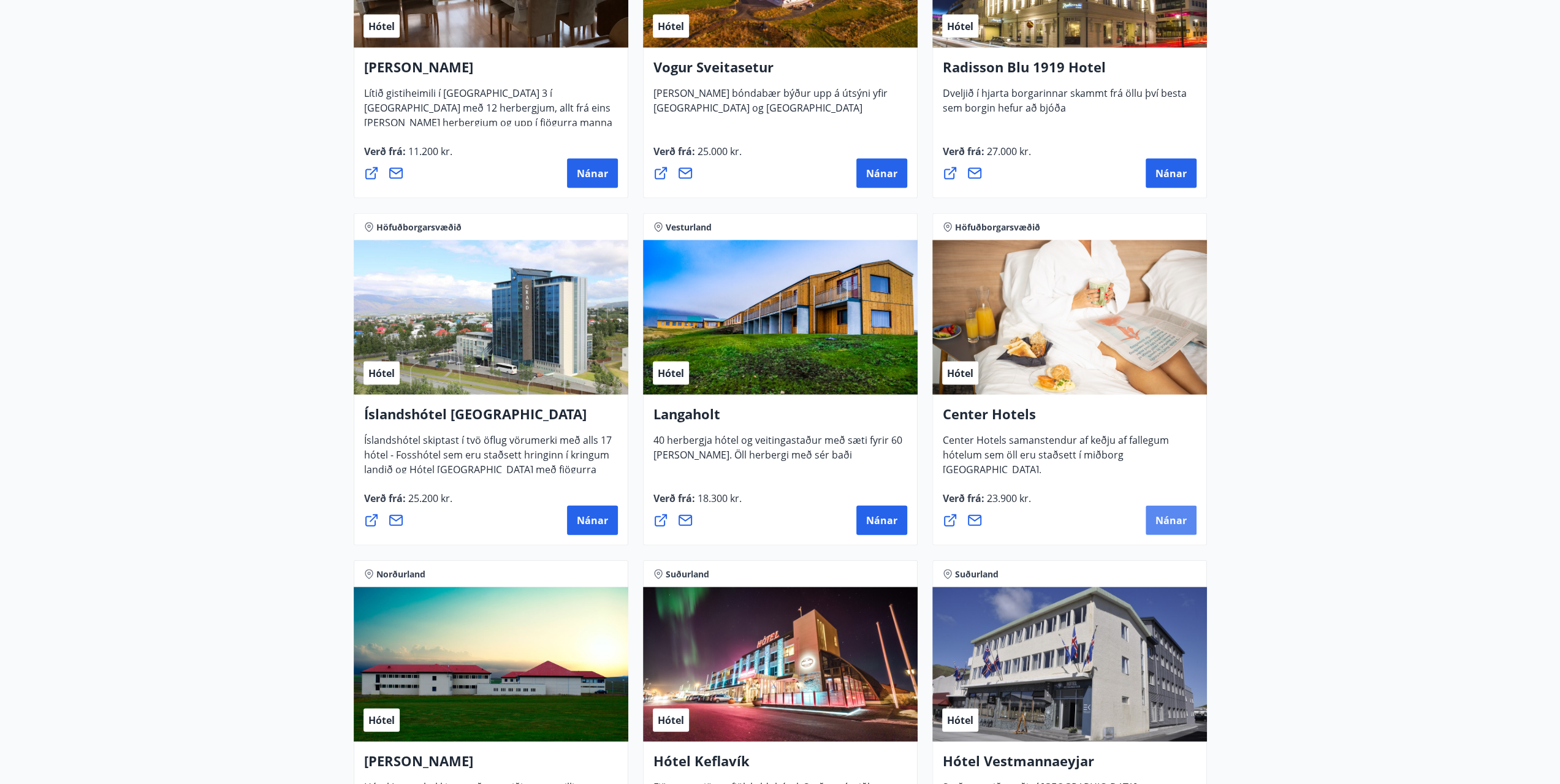
click at [1169, 517] on span "Nánar" at bounding box center [1171, 520] width 31 height 14
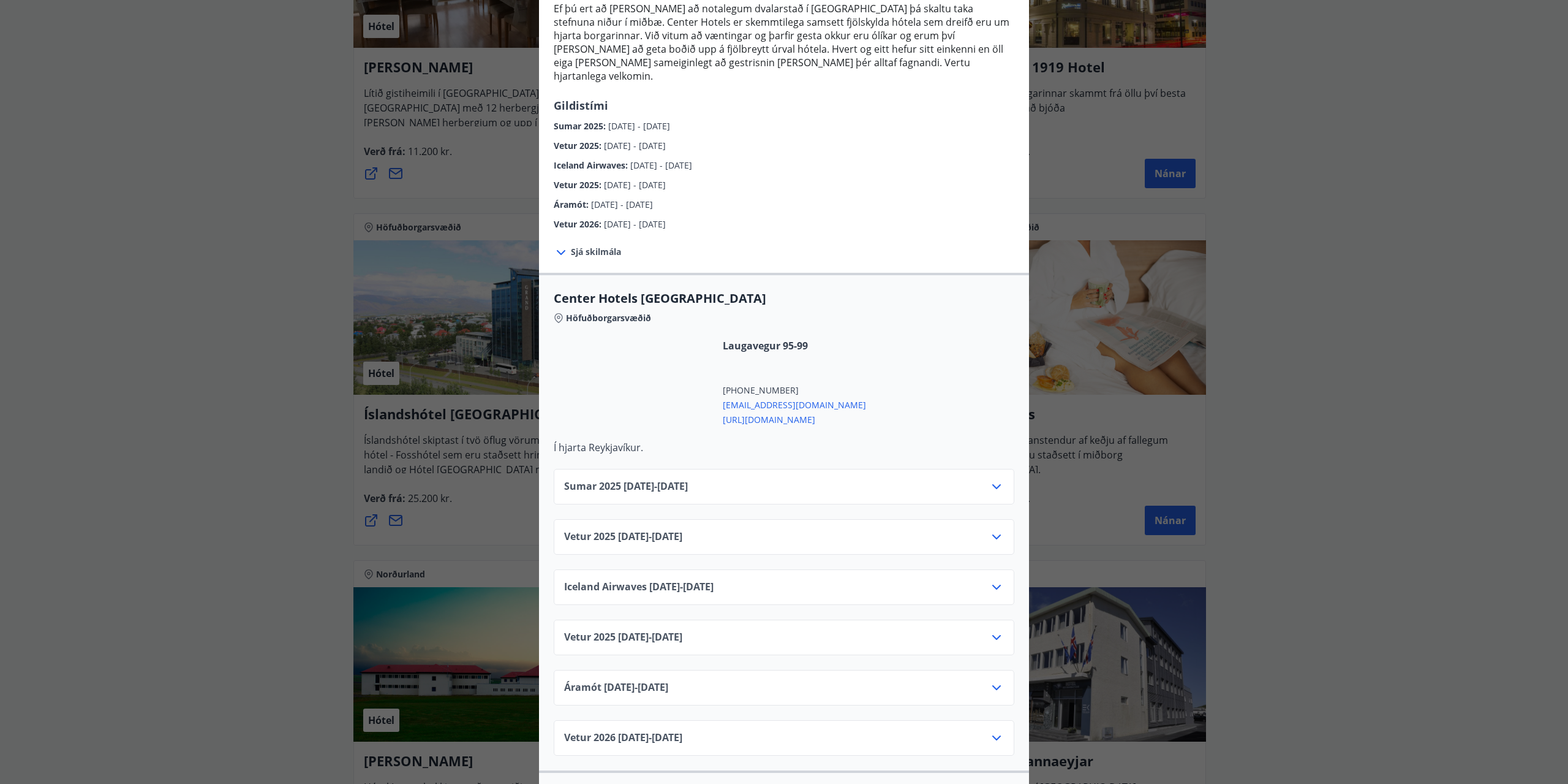
scroll to position [184, 0]
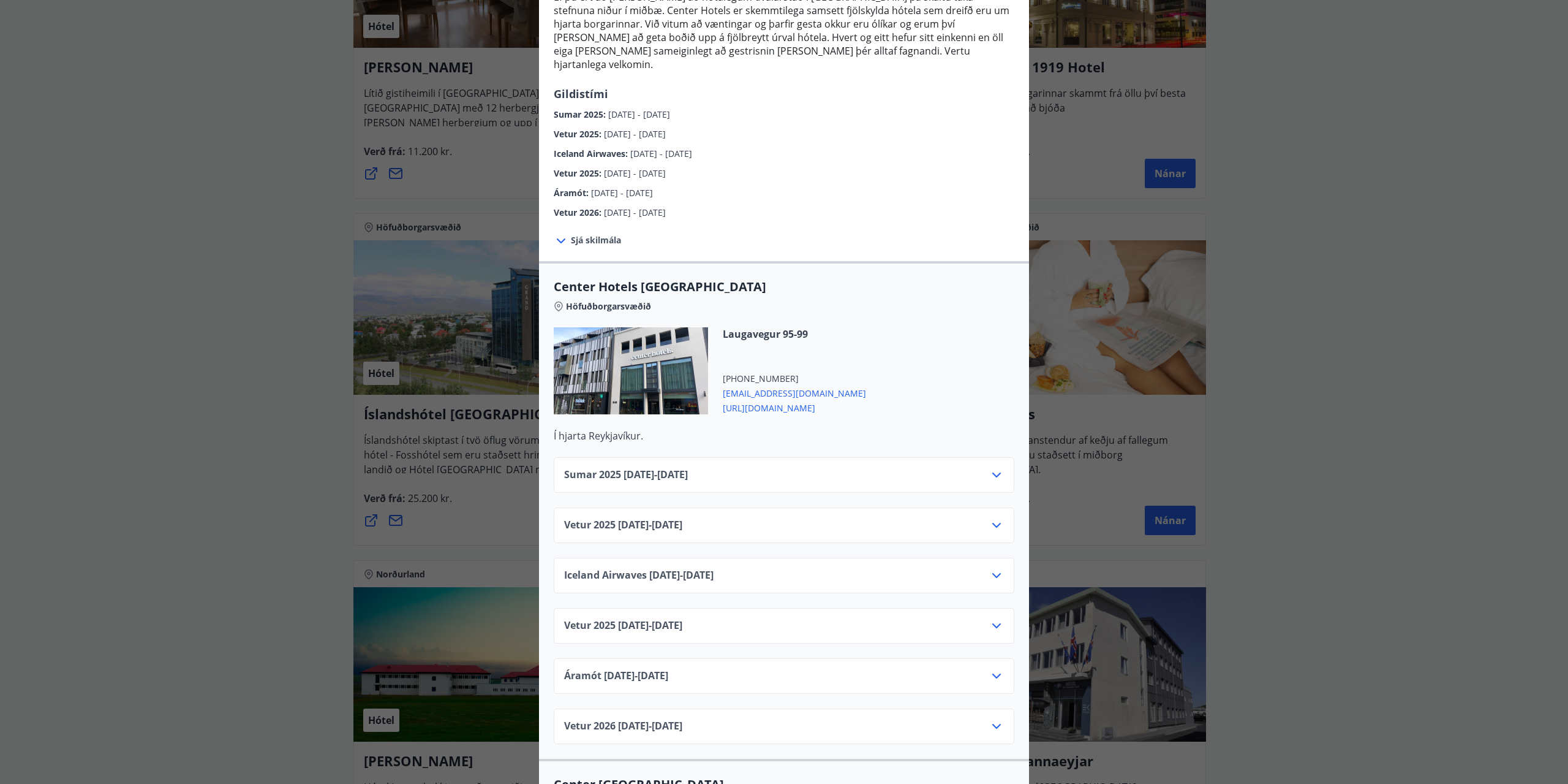
click at [938, 468] on div "Sumar [PHONE_NUMBER][DATE] - [DATE]" at bounding box center [784, 480] width 440 height 25
click at [991, 467] on icon at bounding box center [996, 474] width 14 height 14
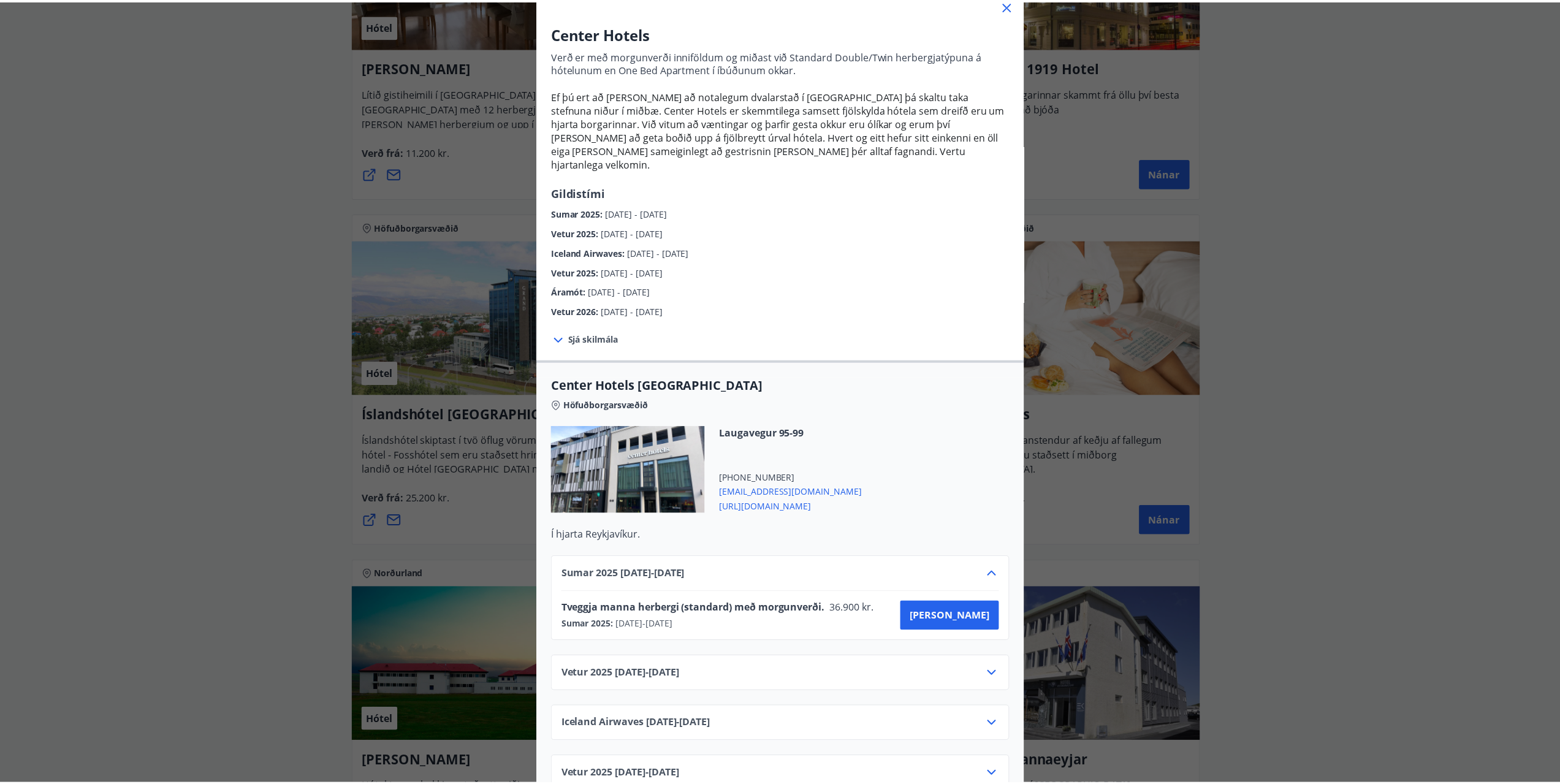
scroll to position [0, 0]
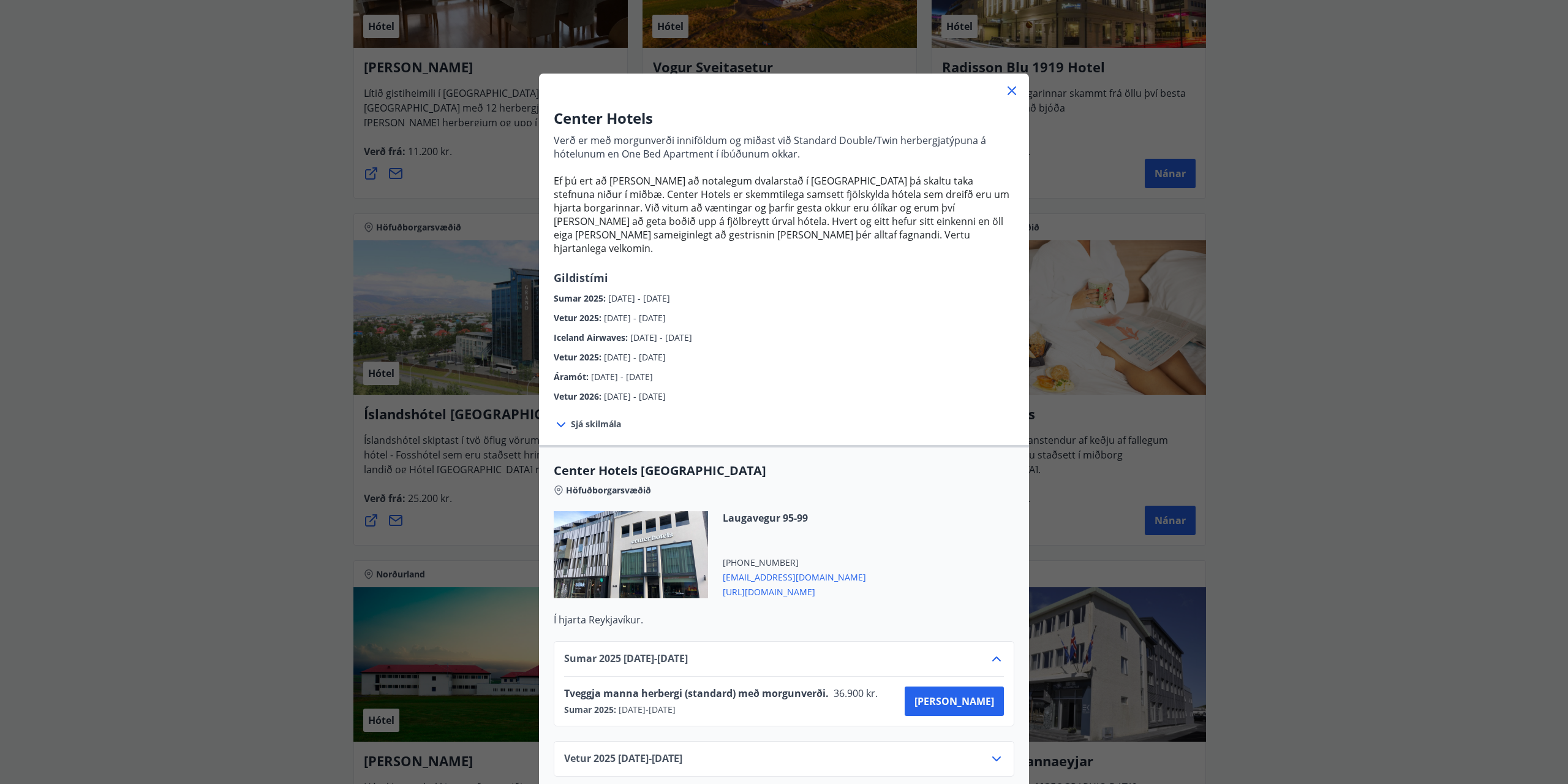
click at [1011, 91] on icon at bounding box center [1011, 90] width 14 height 14
